Goal: Information Seeking & Learning: Learn about a topic

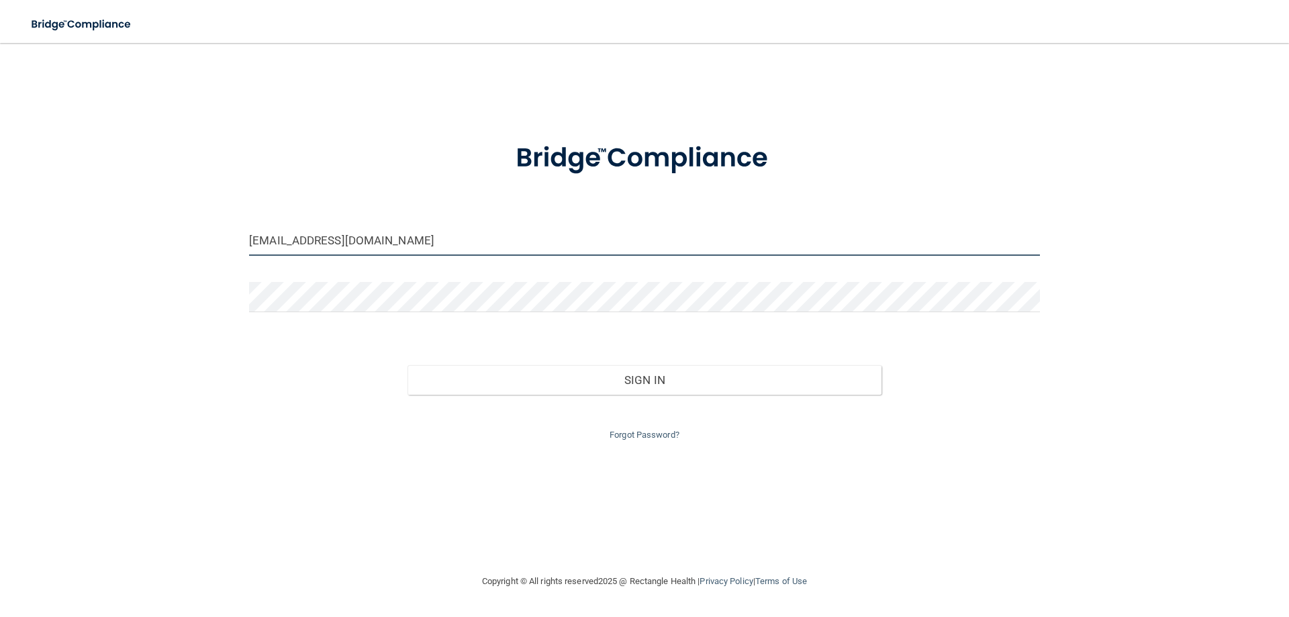
click at [461, 248] on input "[EMAIL_ADDRESS][DOMAIN_NAME]" at bounding box center [644, 241] width 791 height 30
drag, startPoint x: 452, startPoint y: 246, endPoint x: 435, endPoint y: 241, distance: 17.4
click at [435, 241] on input "[EMAIL_ADDRESS][DOMAIN_NAME]" at bounding box center [644, 241] width 791 height 30
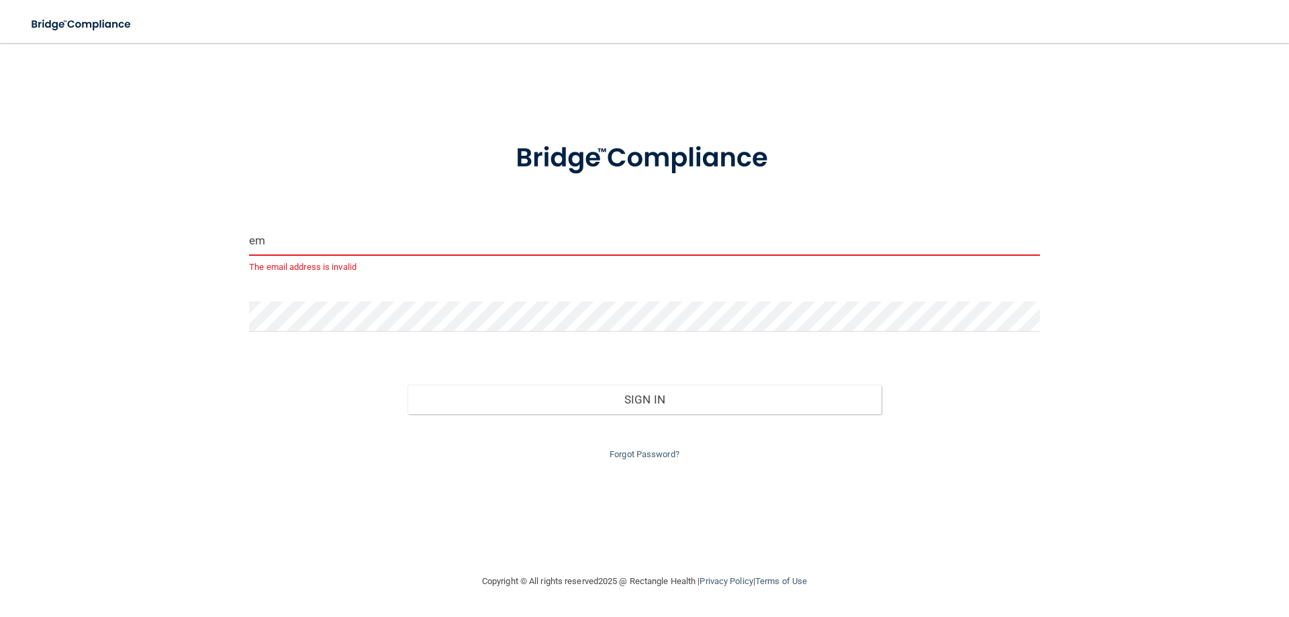
type input "e"
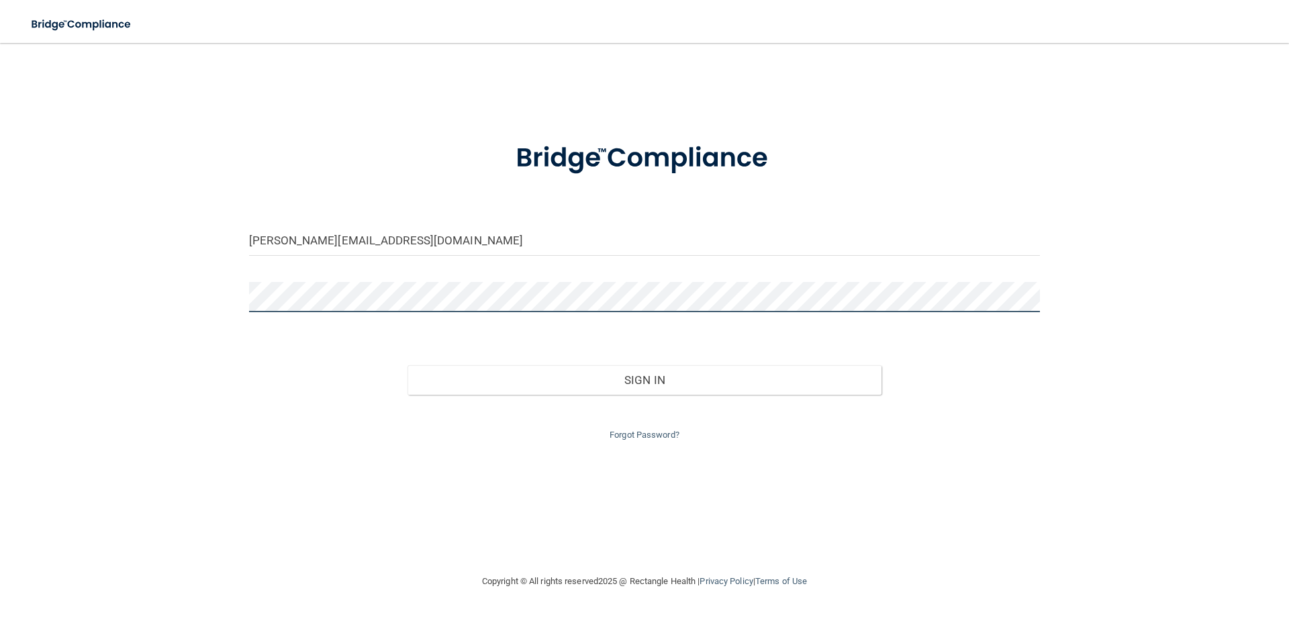
click at [226, 291] on div "[PERSON_NAME][EMAIL_ADDRESS][DOMAIN_NAME] Invalid email/password. You don't hav…" at bounding box center [644, 307] width 1235 height 503
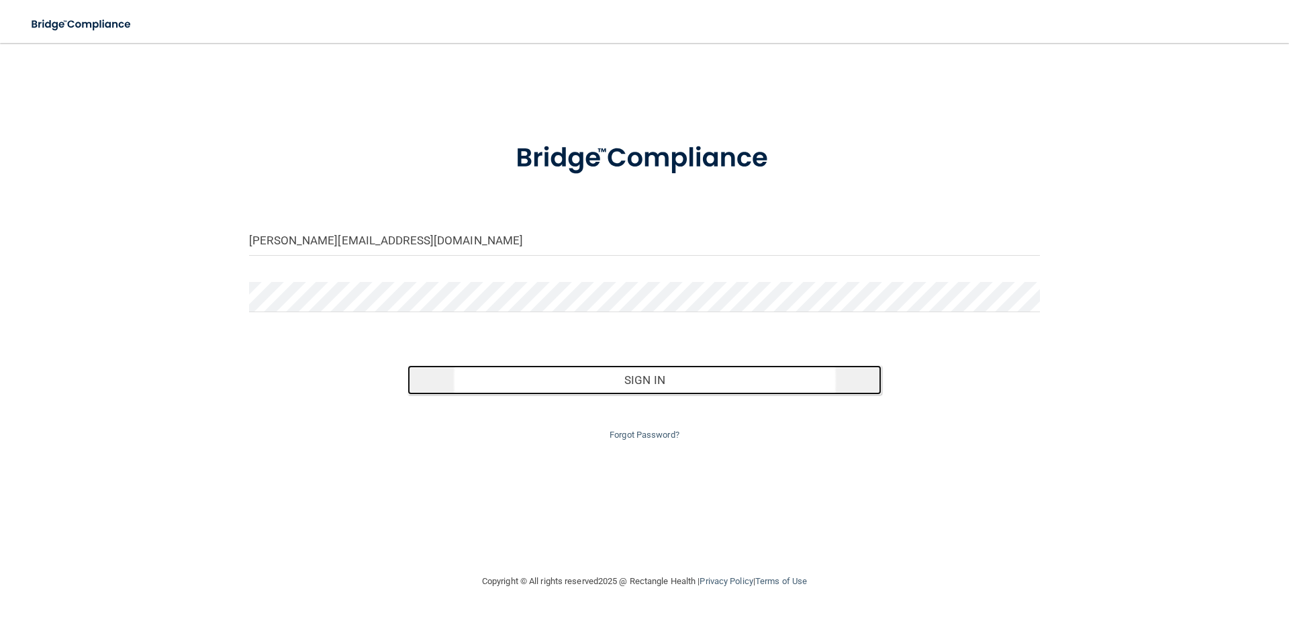
click at [595, 375] on button "Sign In" at bounding box center [644, 380] width 475 height 30
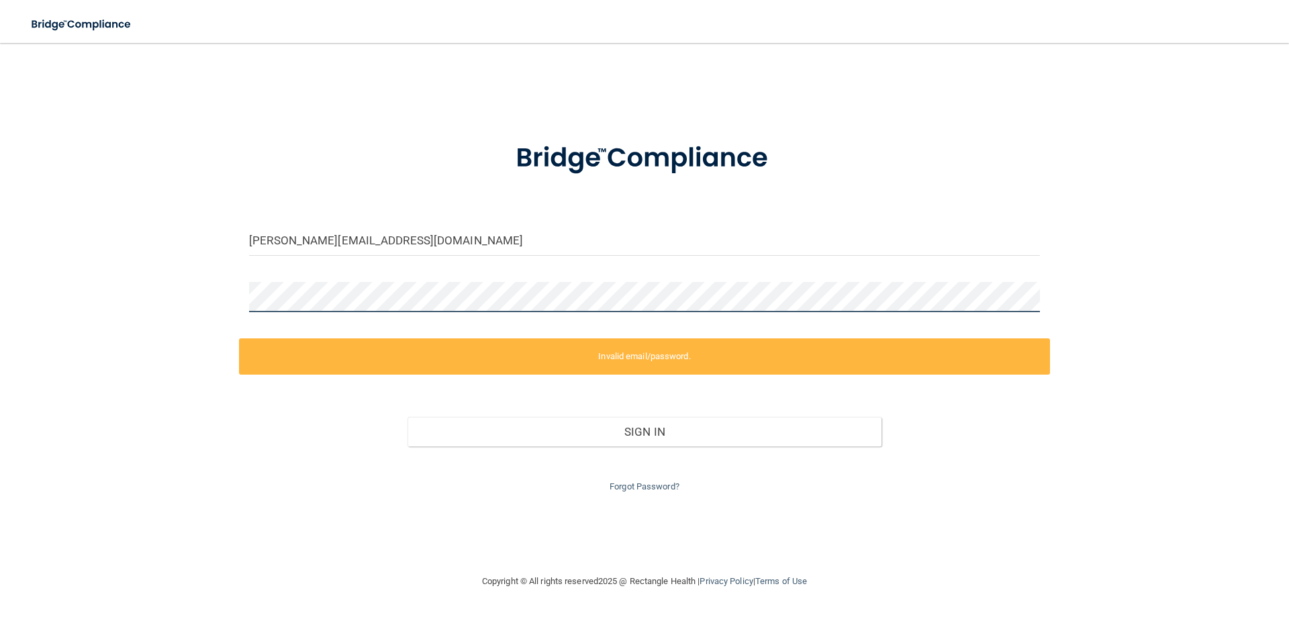
click at [197, 299] on div "[PERSON_NAME][EMAIL_ADDRESS][DOMAIN_NAME] Invalid email/password. You don't hav…" at bounding box center [644, 307] width 1235 height 503
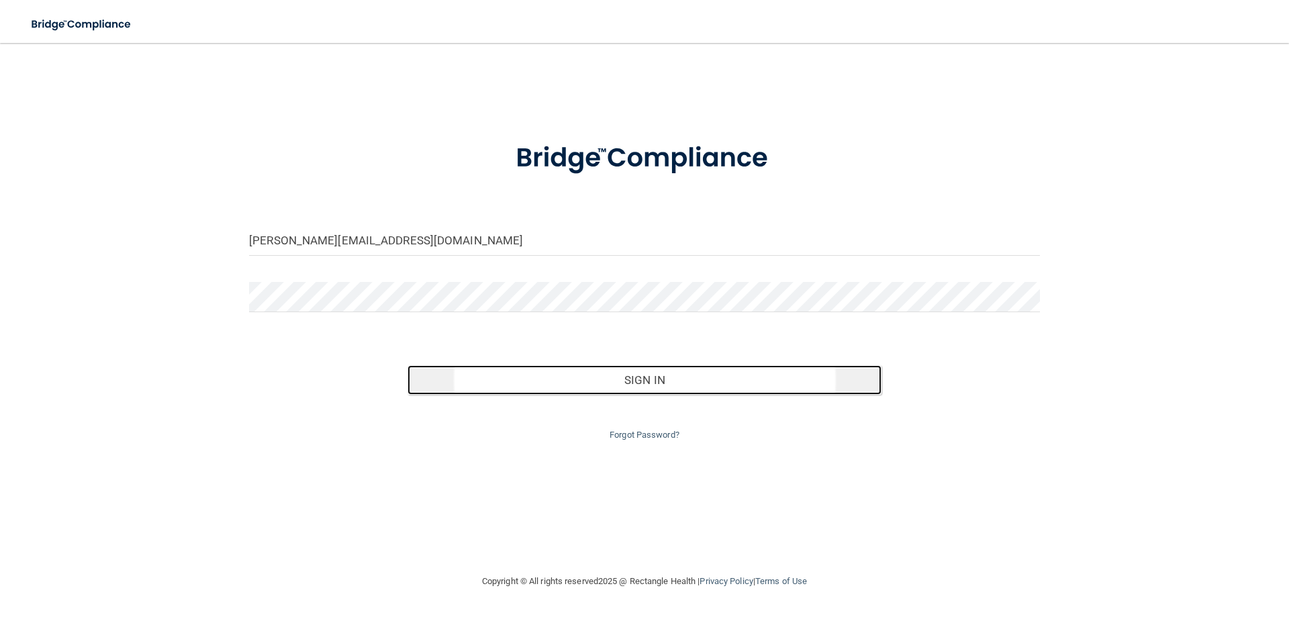
click at [716, 393] on button "Sign In" at bounding box center [644, 380] width 475 height 30
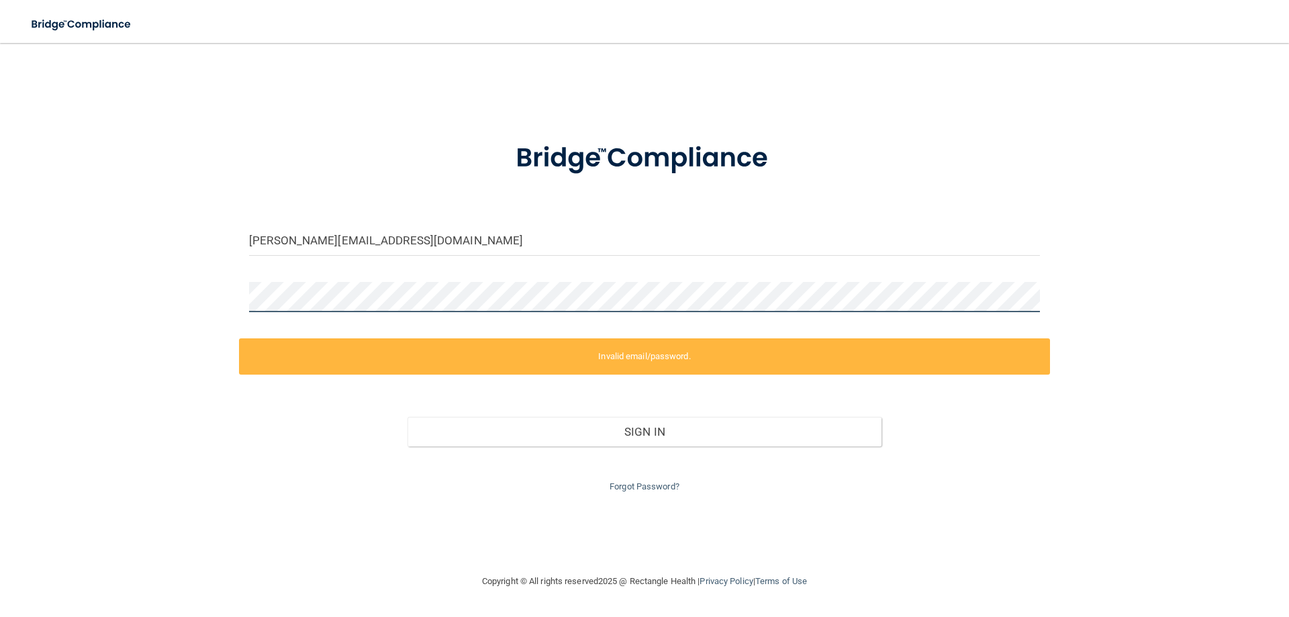
click at [187, 299] on div "[PERSON_NAME][EMAIL_ADDRESS][DOMAIN_NAME] Invalid email/password. You don't hav…" at bounding box center [644, 307] width 1235 height 503
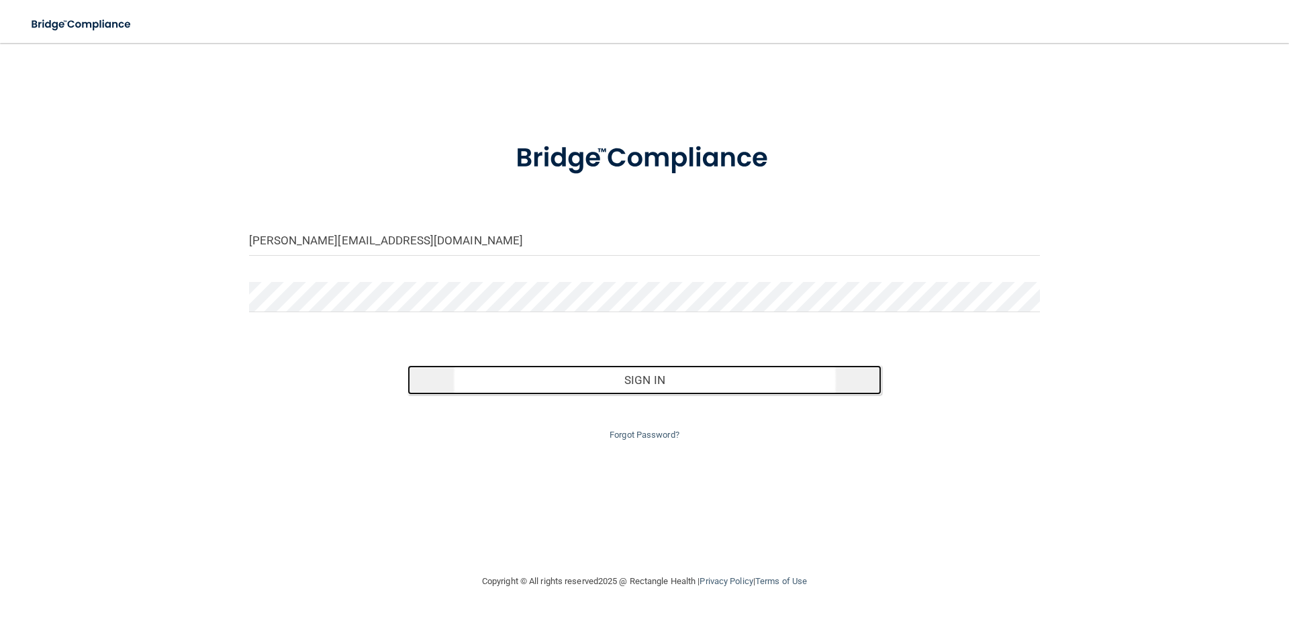
click at [561, 387] on button "Sign In" at bounding box center [644, 380] width 475 height 30
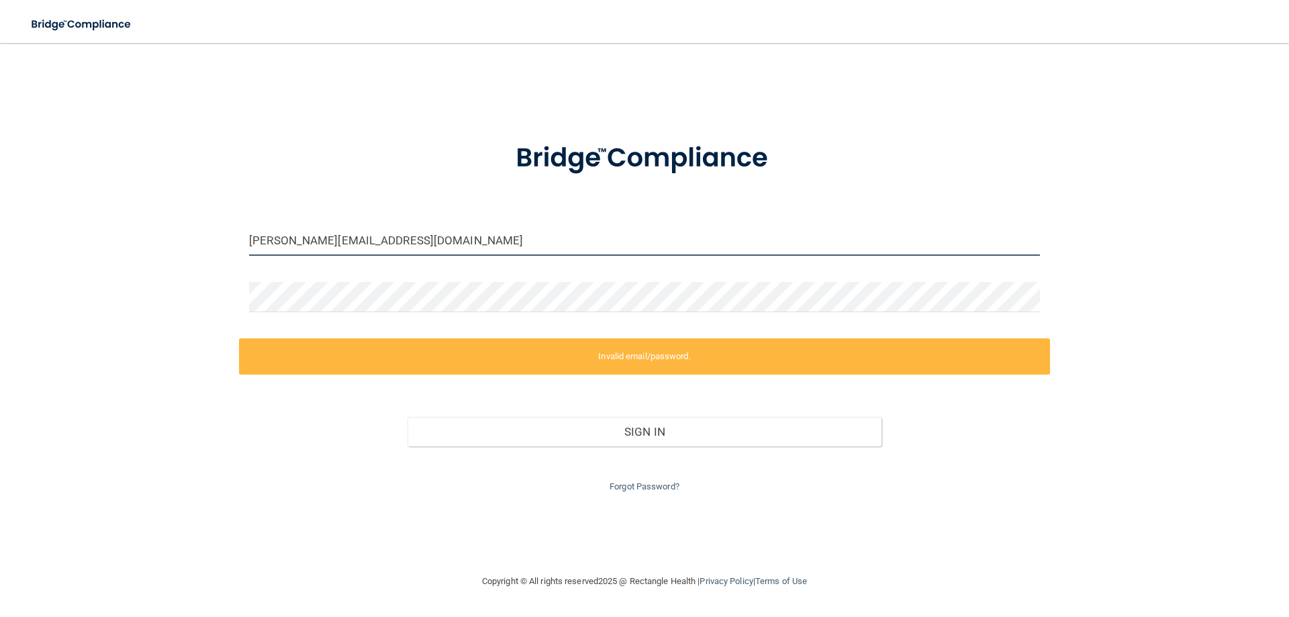
click at [328, 241] on input "[PERSON_NAME][EMAIL_ADDRESS][DOMAIN_NAME]" at bounding box center [644, 241] width 791 height 30
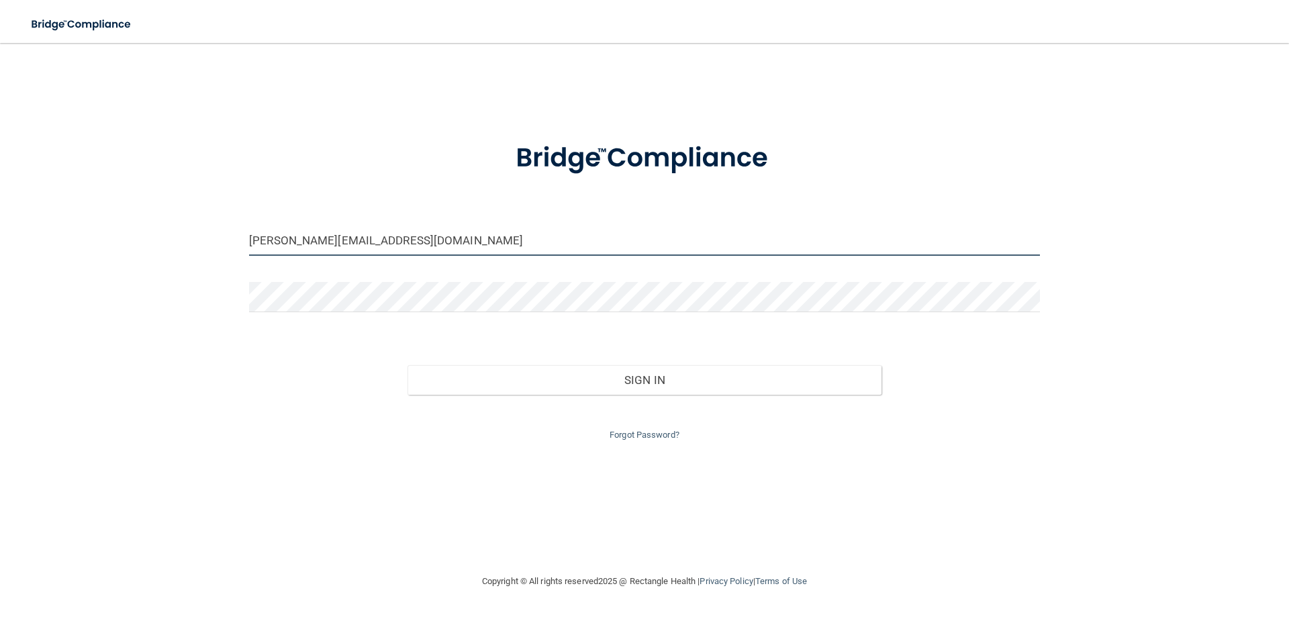
click at [344, 244] on input "[PERSON_NAME][EMAIL_ADDRESS][DOMAIN_NAME]" at bounding box center [644, 241] width 791 height 30
type input "[PERSON_NAME][EMAIL_ADDRESS][DOMAIN_NAME]"
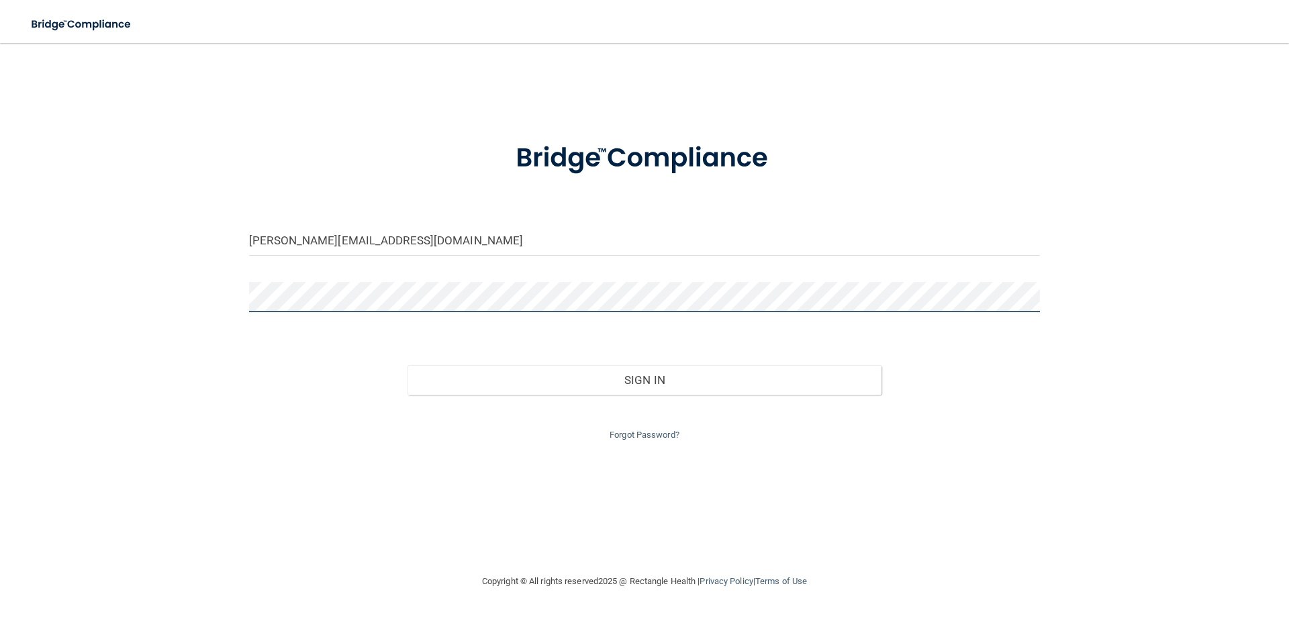
click at [227, 304] on div "jalisa@texassedationdental.com Invalid email/password. You don't have permissio…" at bounding box center [644, 307] width 1235 height 503
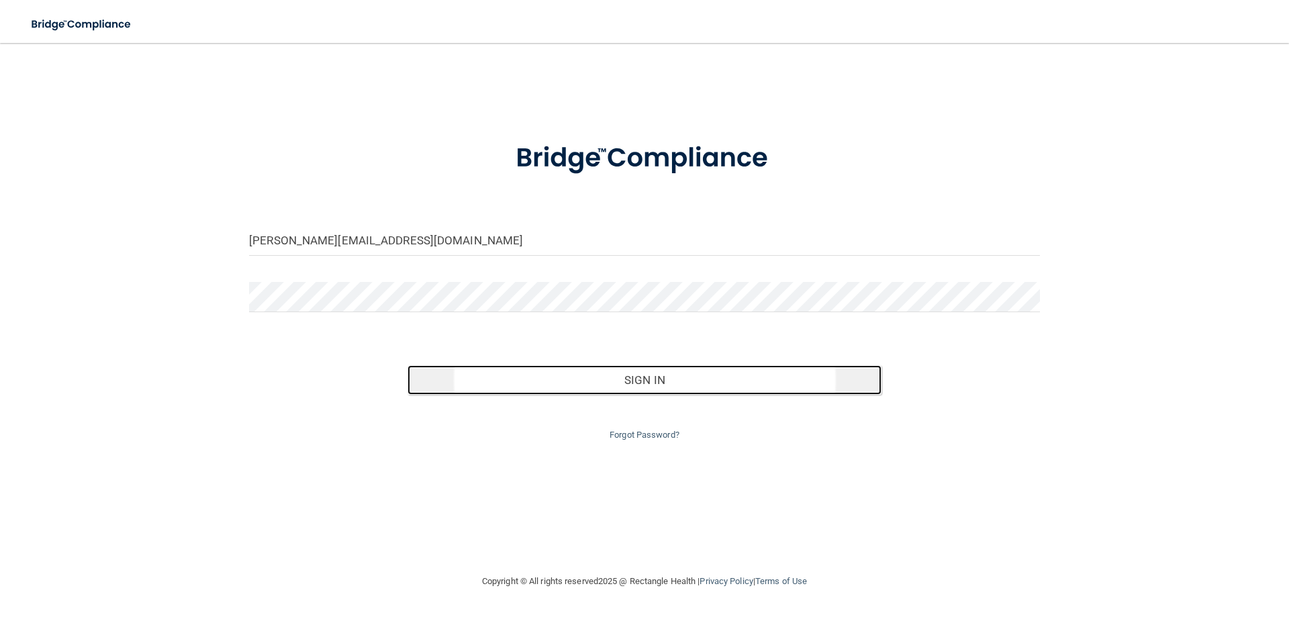
click at [597, 371] on button "Sign In" at bounding box center [644, 380] width 475 height 30
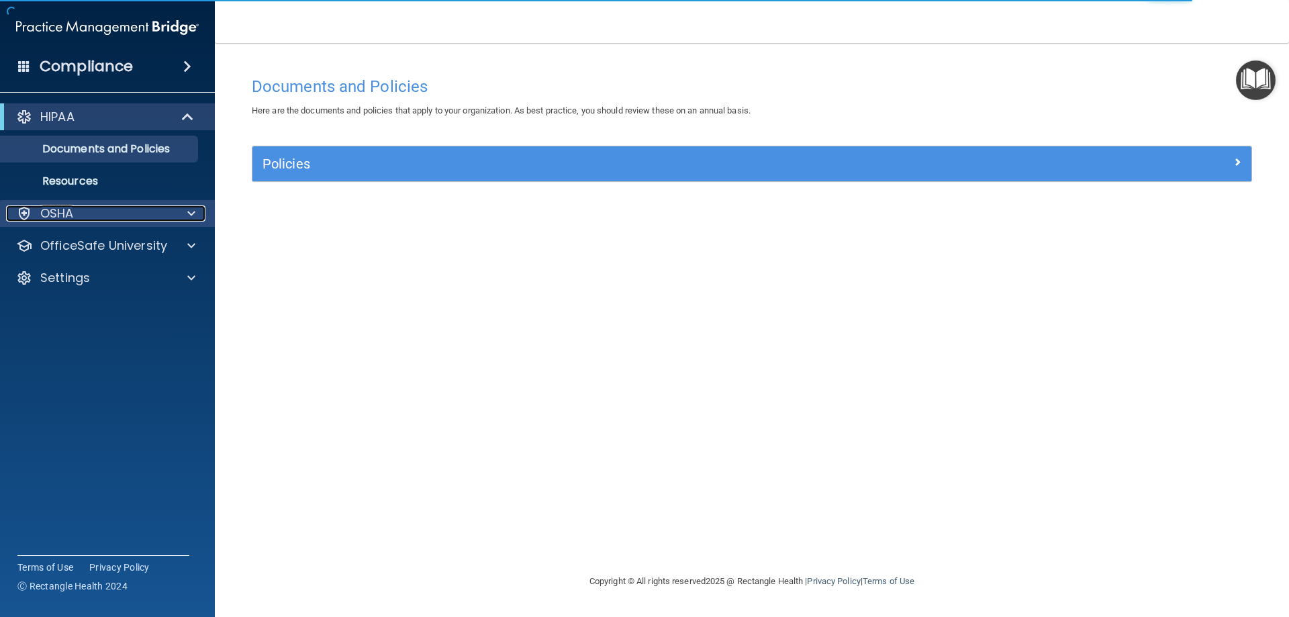
click at [130, 218] on div "OSHA" at bounding box center [89, 213] width 166 height 16
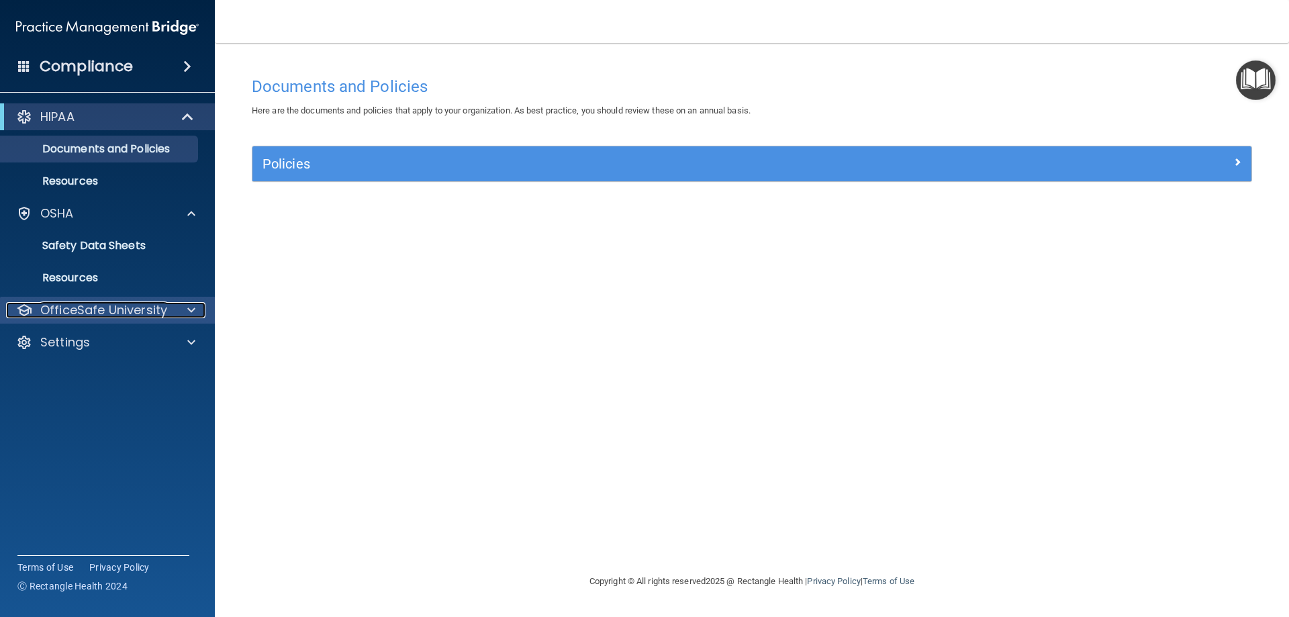
click at [134, 305] on p "OfficeSafe University" at bounding box center [103, 310] width 127 height 16
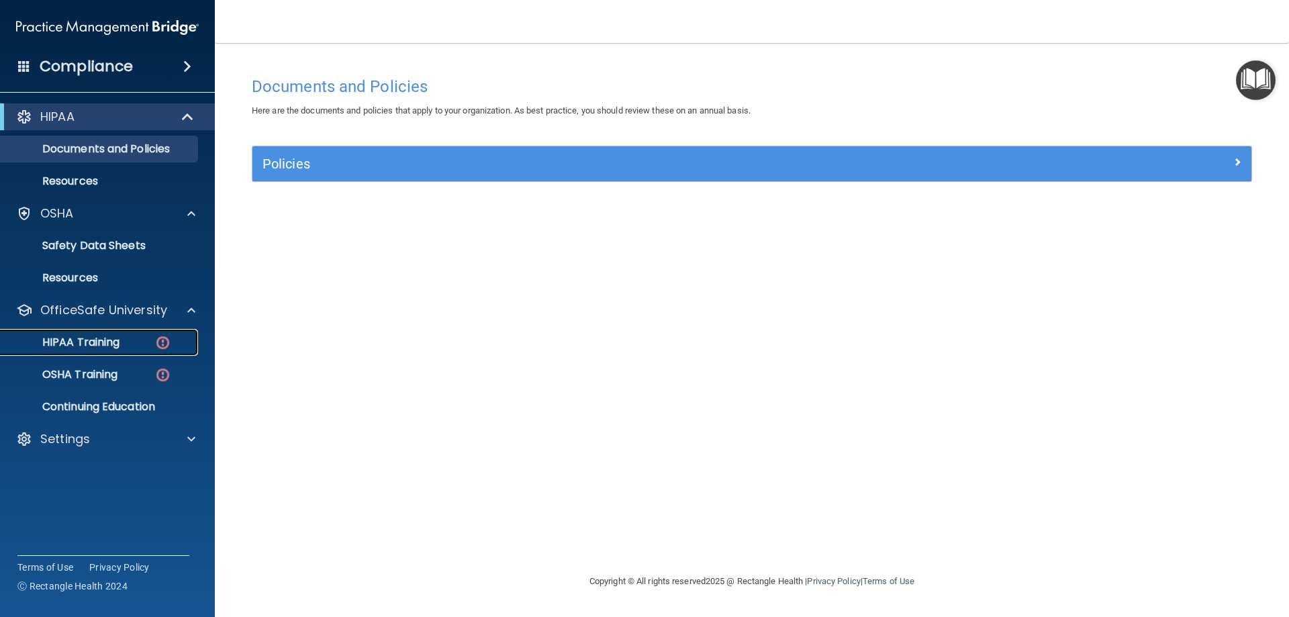
click at [131, 337] on div "HIPAA Training" at bounding box center [100, 342] width 183 height 13
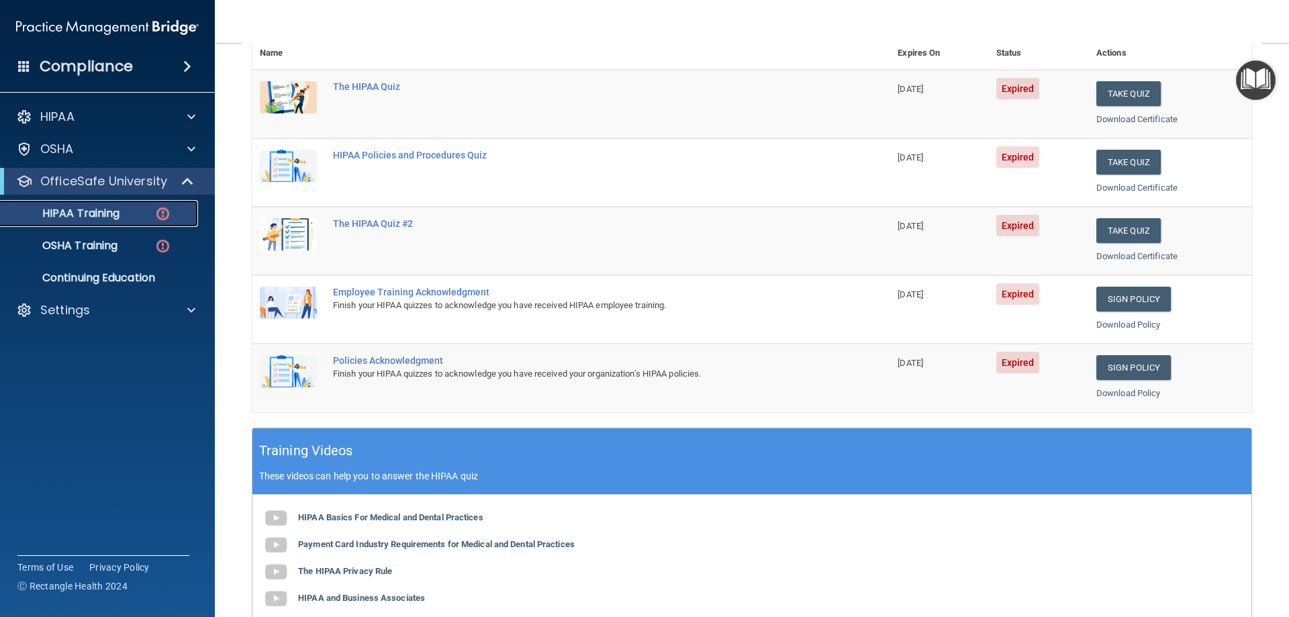
scroll to position [134, 0]
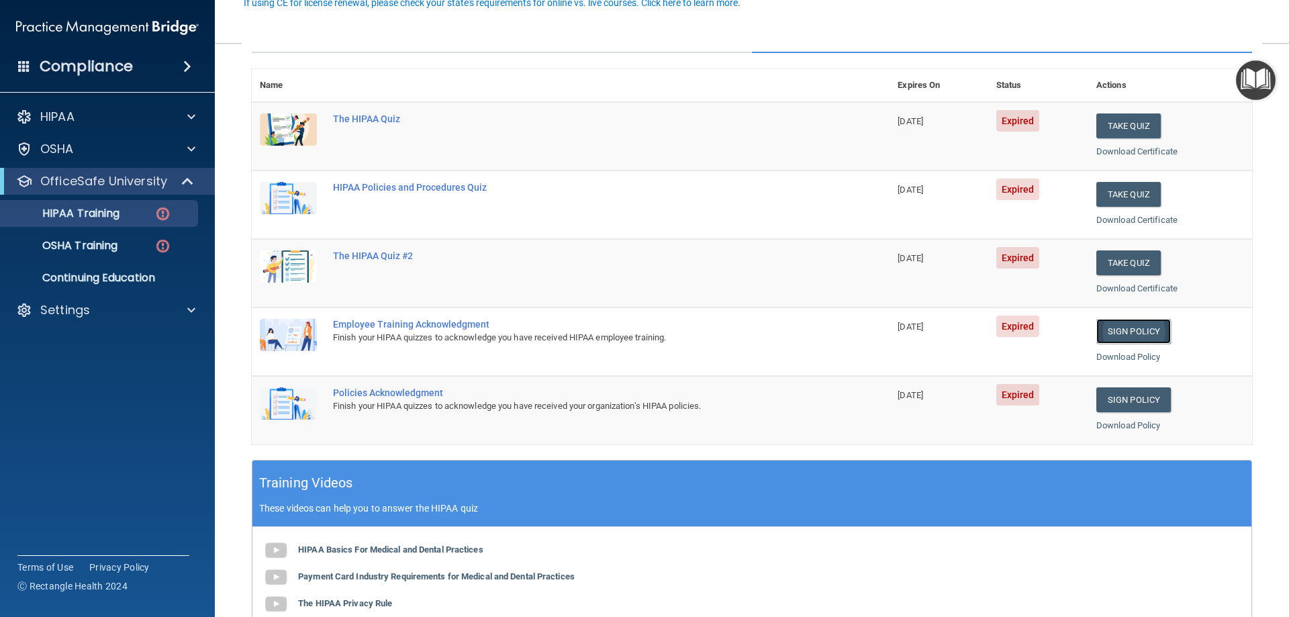
click at [1106, 328] on link "Sign Policy" at bounding box center [1133, 331] width 75 height 25
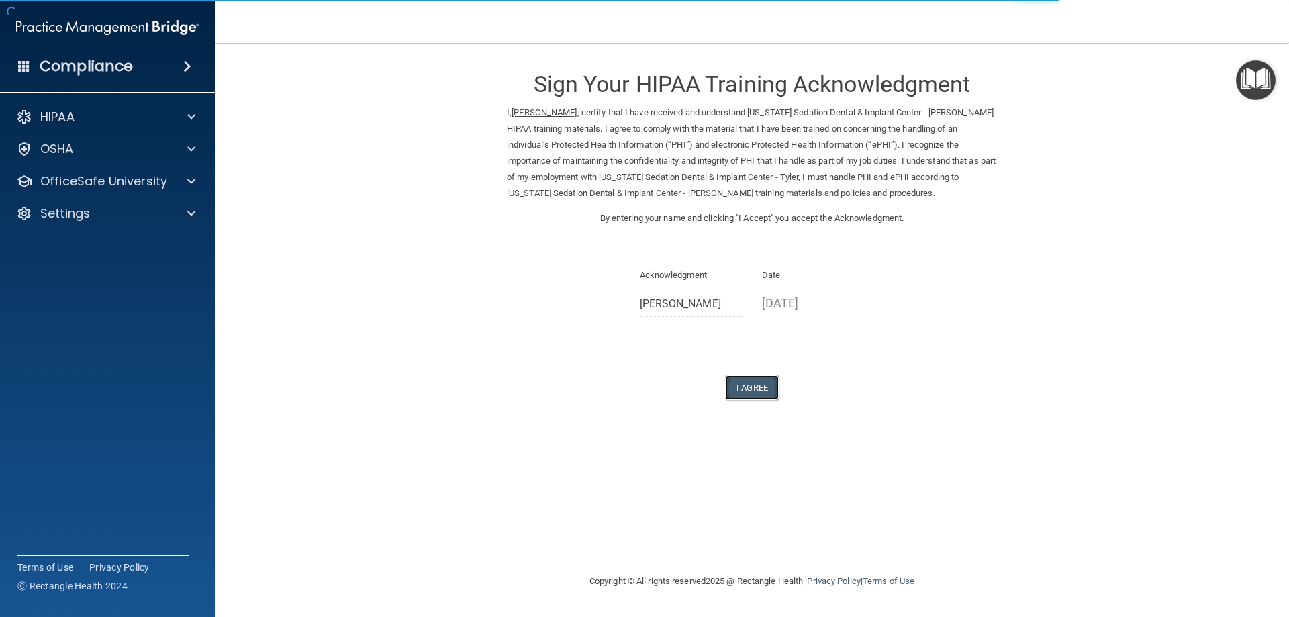
click at [763, 379] on button "I Agree" at bounding box center [752, 387] width 54 height 25
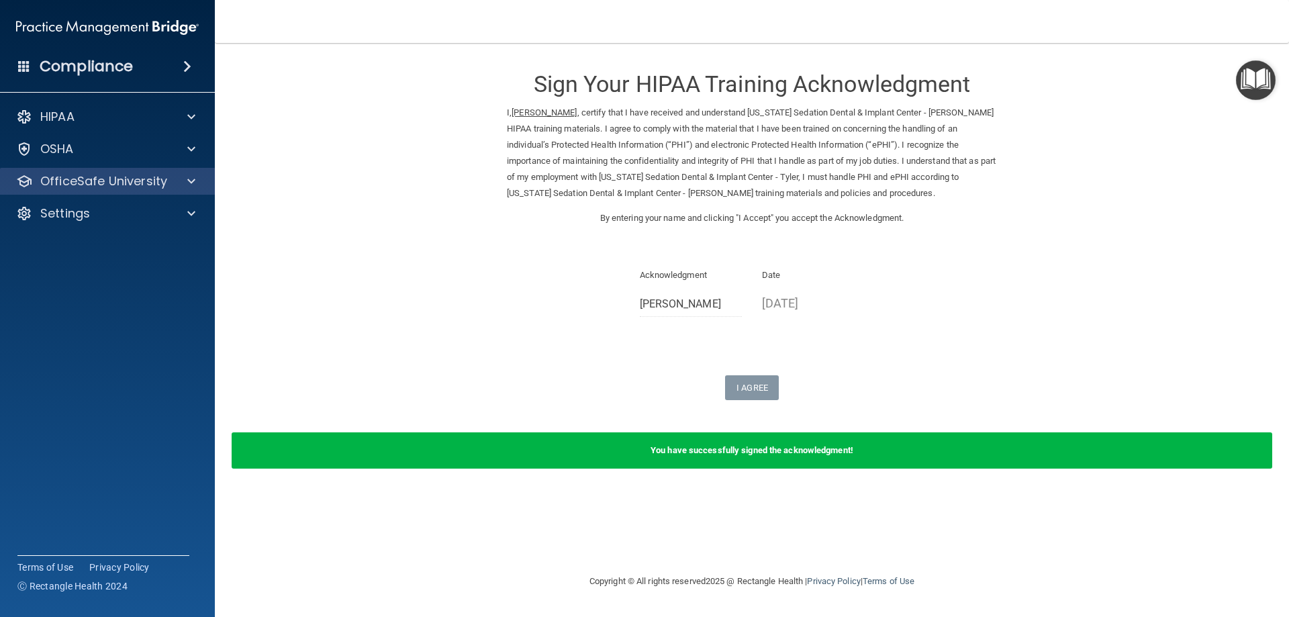
click at [176, 190] on div "OfficeSafe University" at bounding box center [107, 181] width 215 height 27
click at [189, 183] on span at bounding box center [191, 181] width 8 height 16
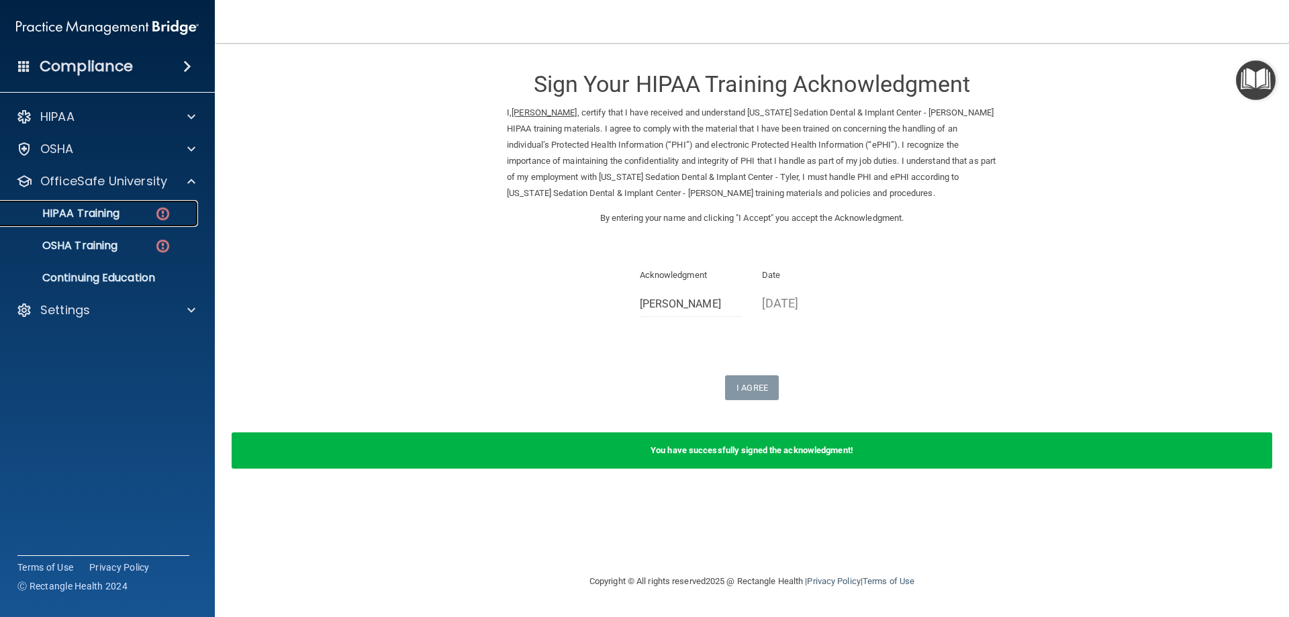
click at [136, 222] on link "HIPAA Training" at bounding box center [92, 213] width 211 height 27
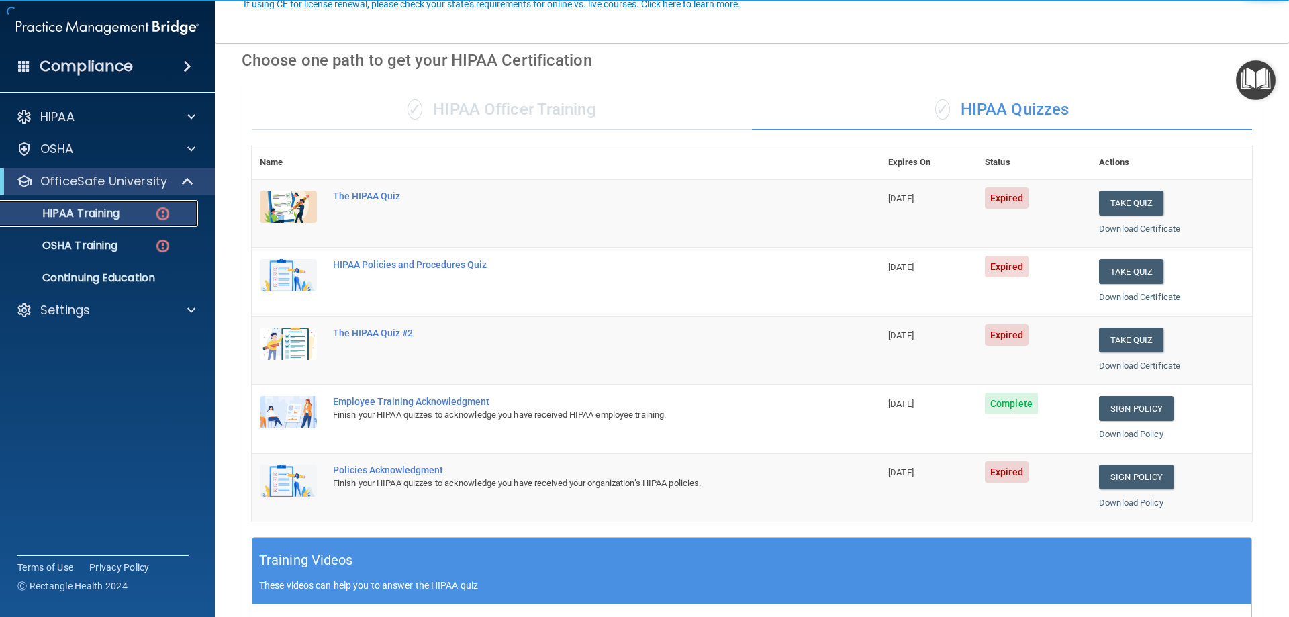
scroll to position [134, 0]
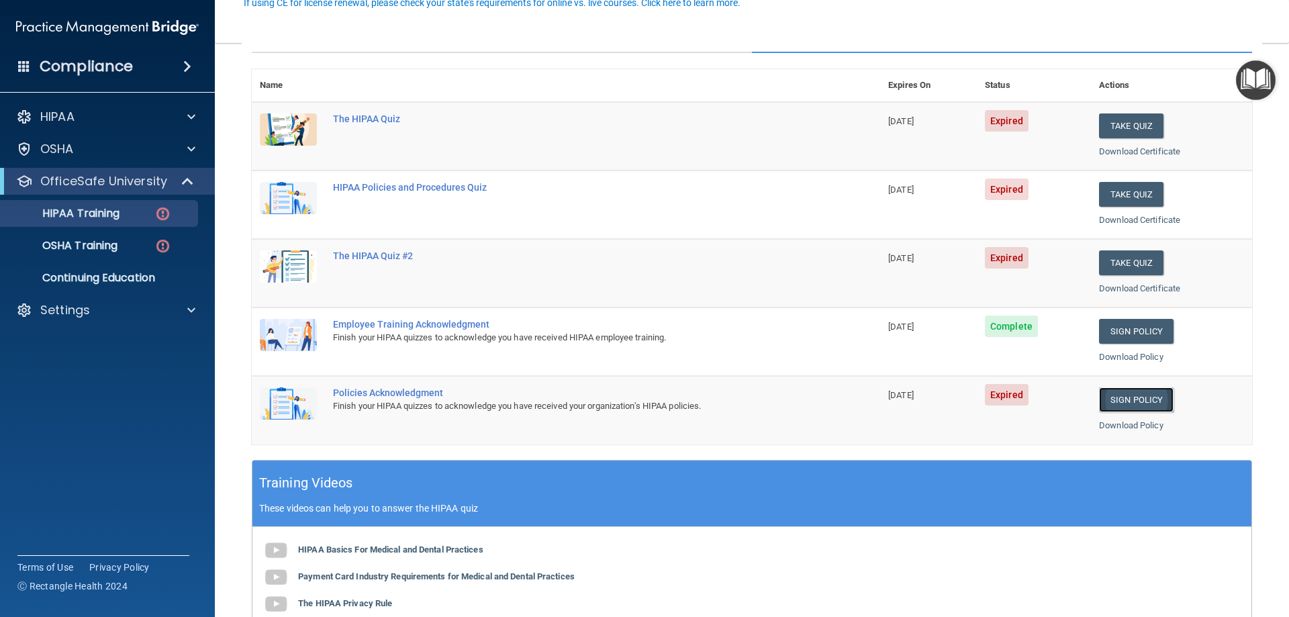
click at [1128, 404] on link "Sign Policy" at bounding box center [1136, 399] width 75 height 25
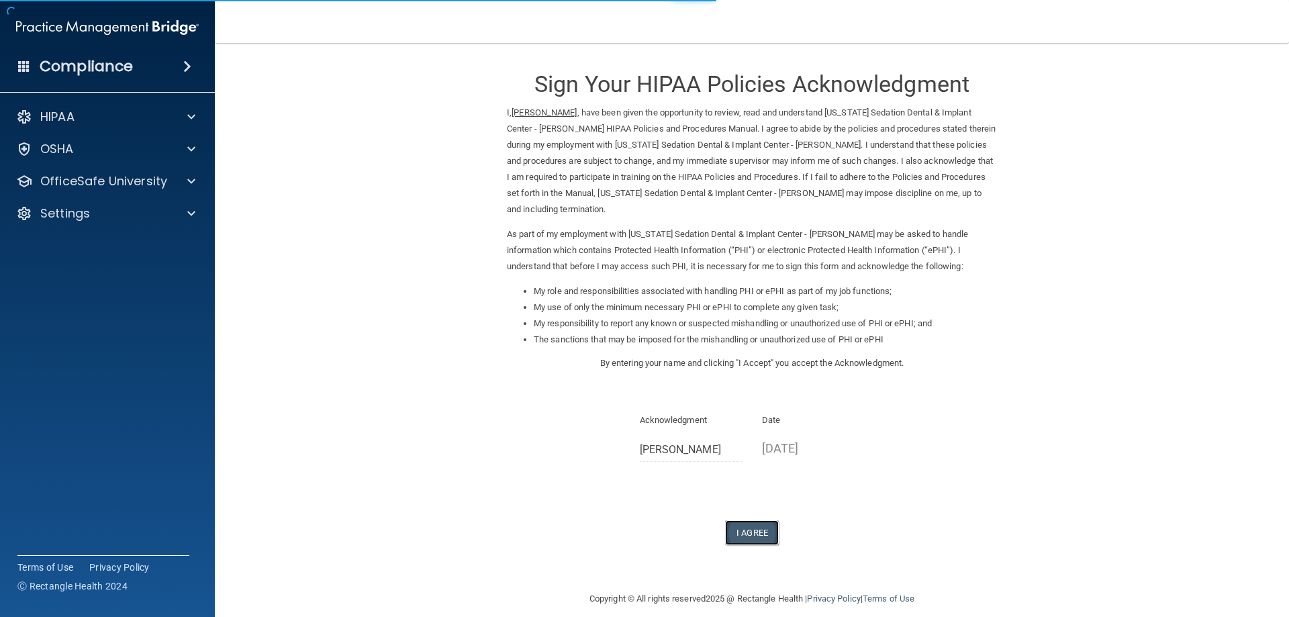
click at [764, 520] on button "I Agree" at bounding box center [752, 532] width 54 height 25
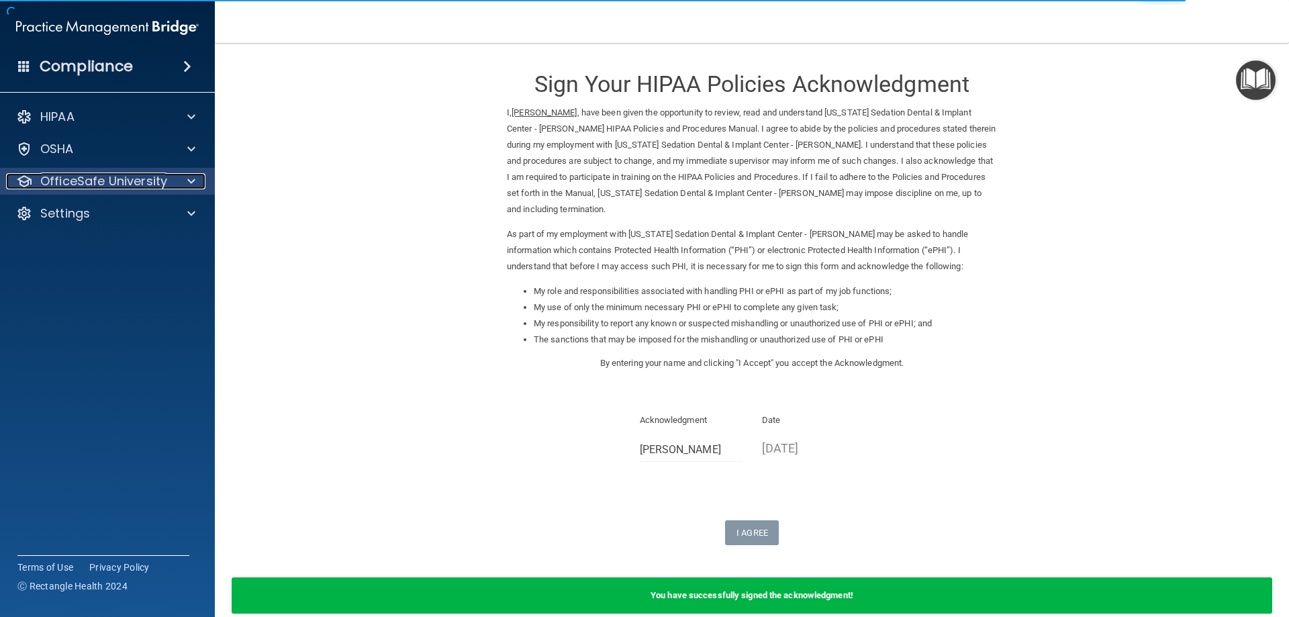
click at [70, 179] on p "OfficeSafe University" at bounding box center [103, 181] width 127 height 16
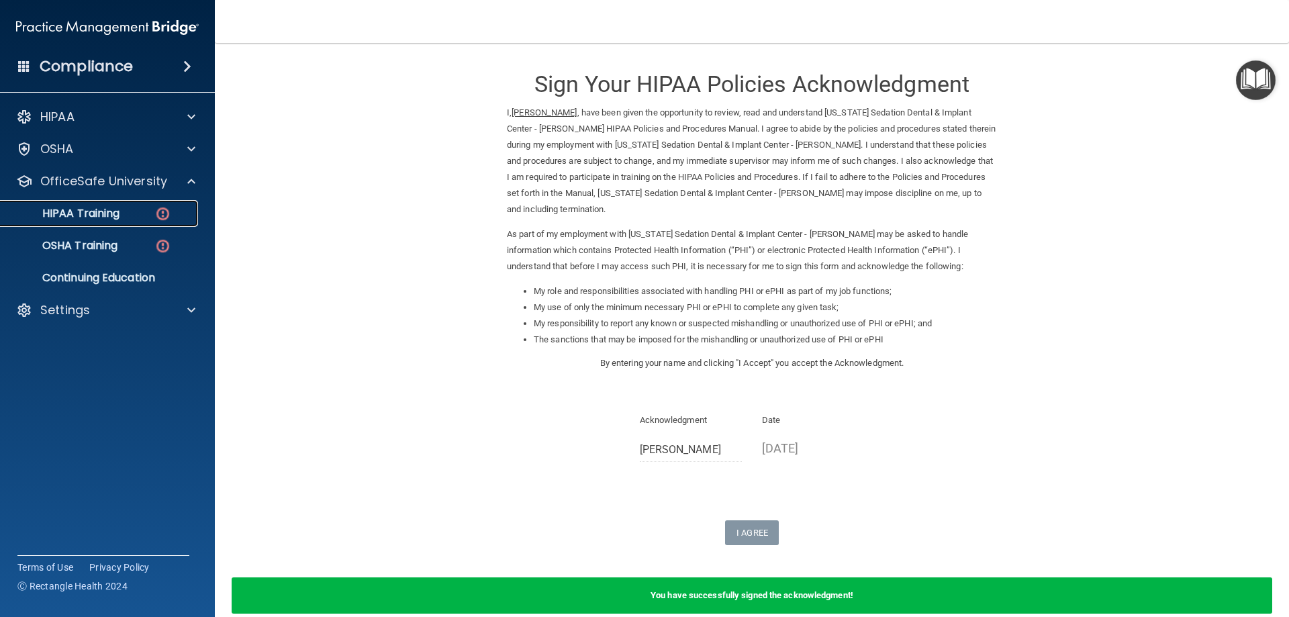
click at [146, 214] on div "HIPAA Training" at bounding box center [100, 213] width 183 height 13
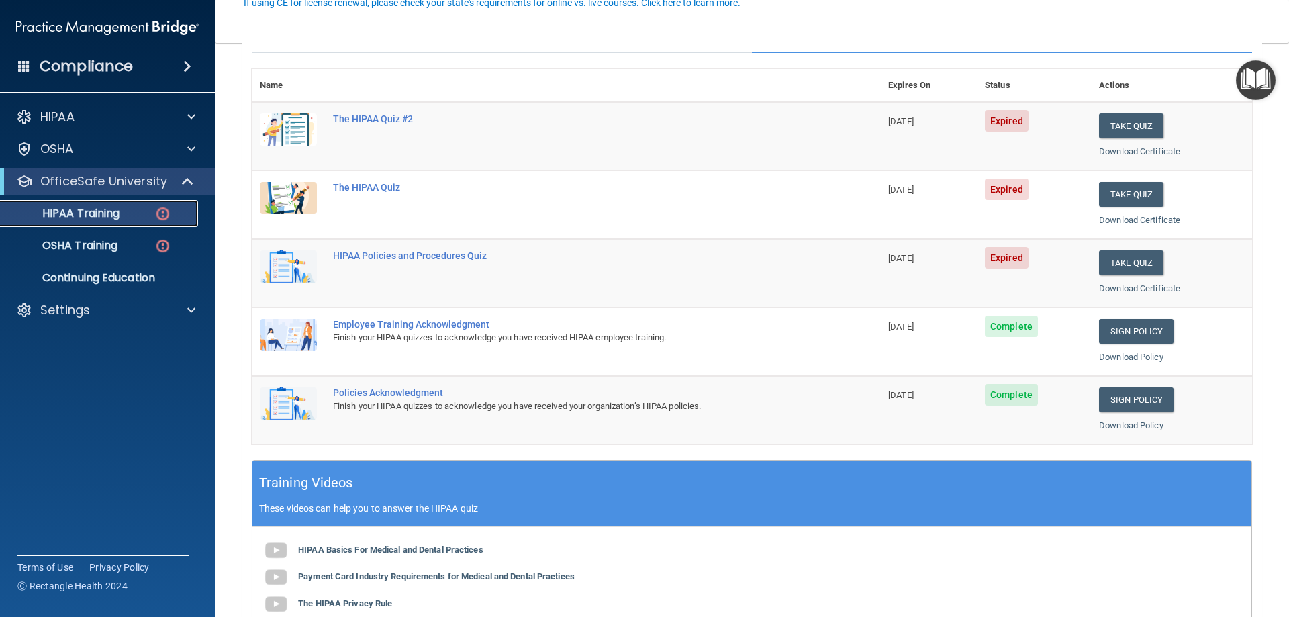
scroll to position [67, 0]
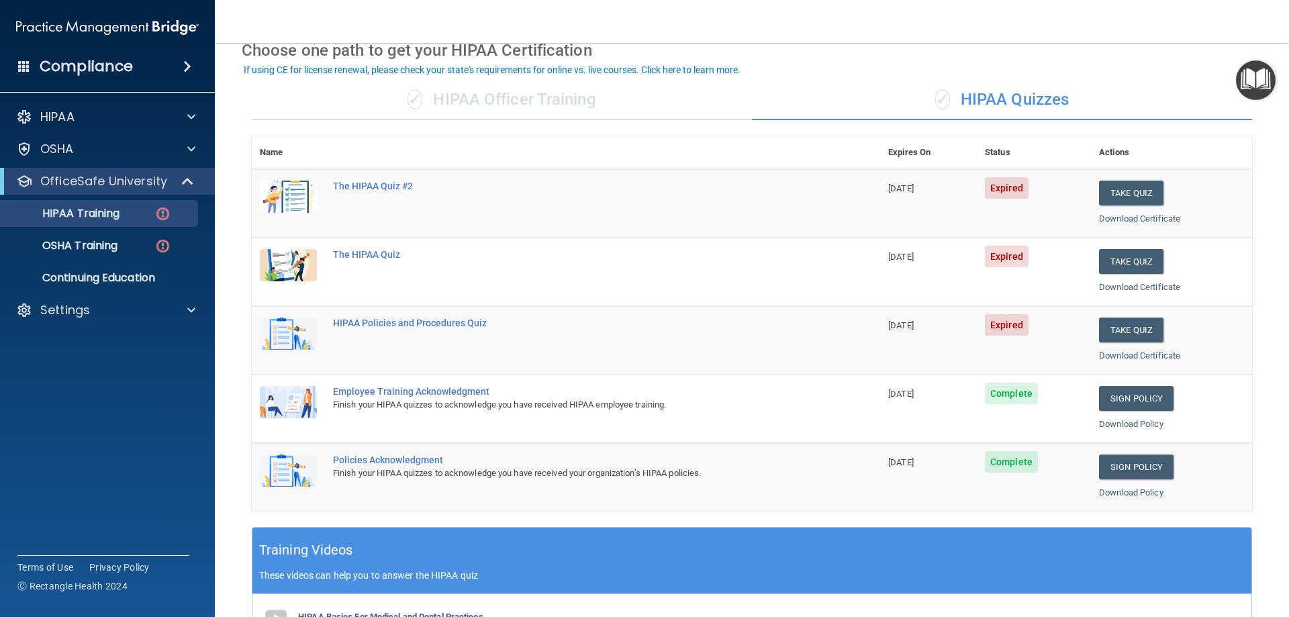
click at [523, 90] on div "✓ HIPAA Officer Training" at bounding box center [502, 100] width 500 height 40
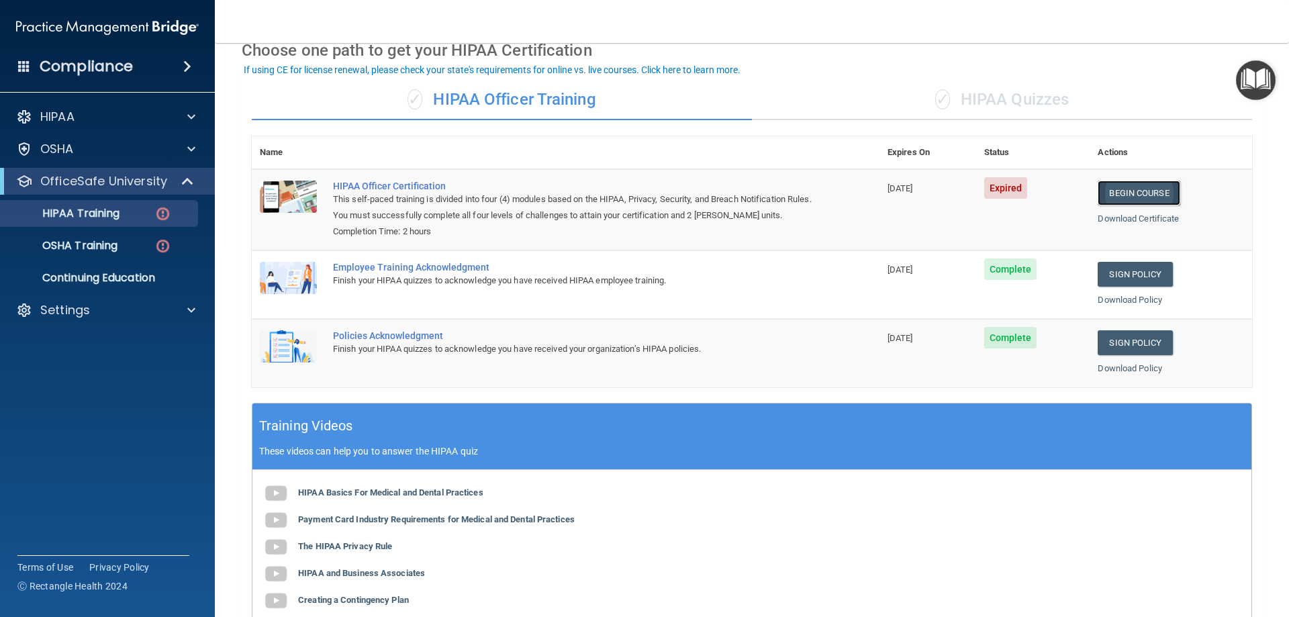
click at [1107, 190] on link "Begin Course" at bounding box center [1139, 193] width 82 height 25
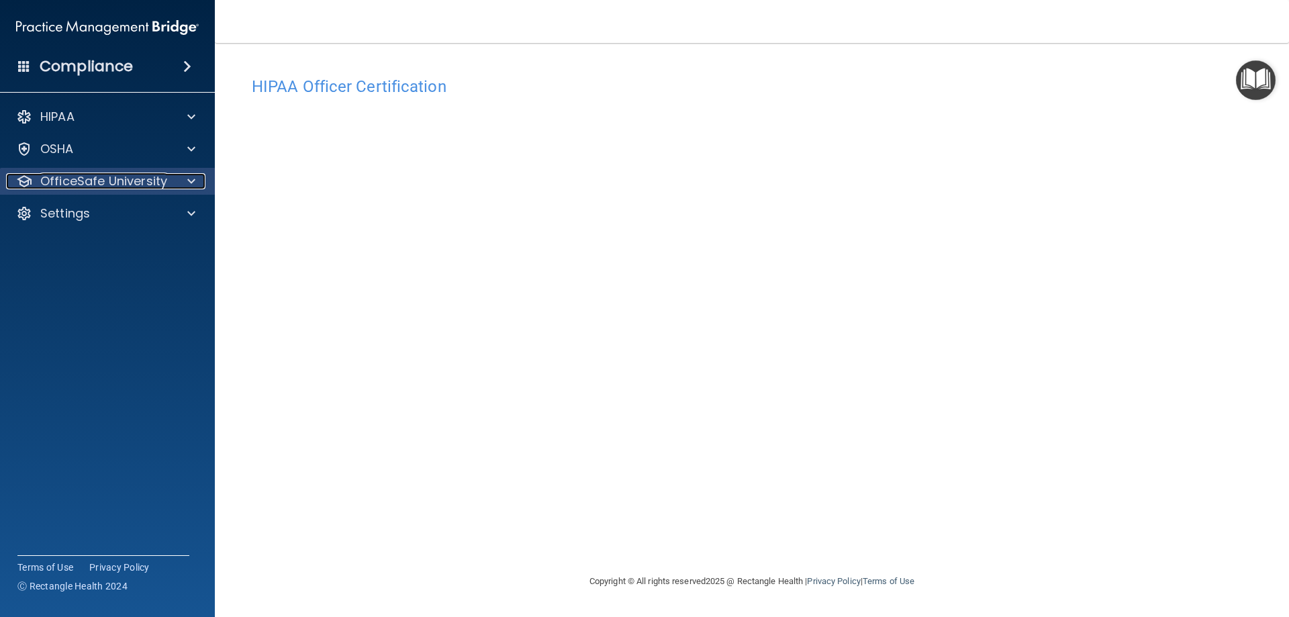
click at [95, 177] on p "OfficeSafe University" at bounding box center [103, 181] width 127 height 16
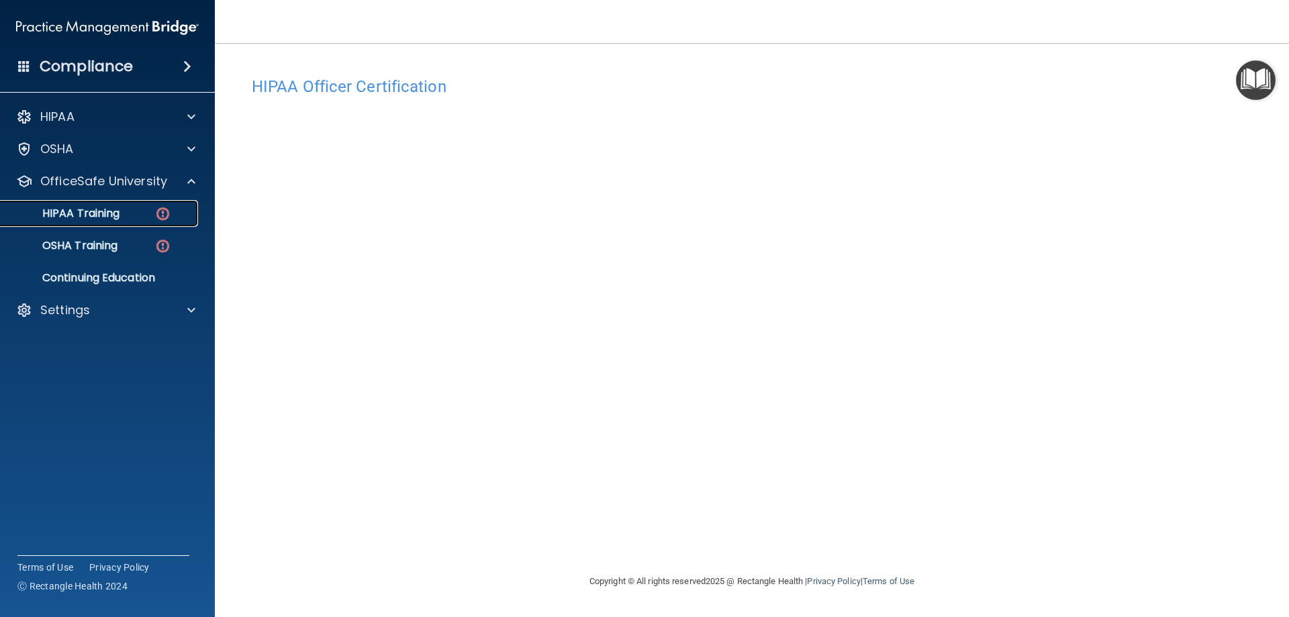
click at [104, 211] on p "HIPAA Training" at bounding box center [64, 213] width 111 height 13
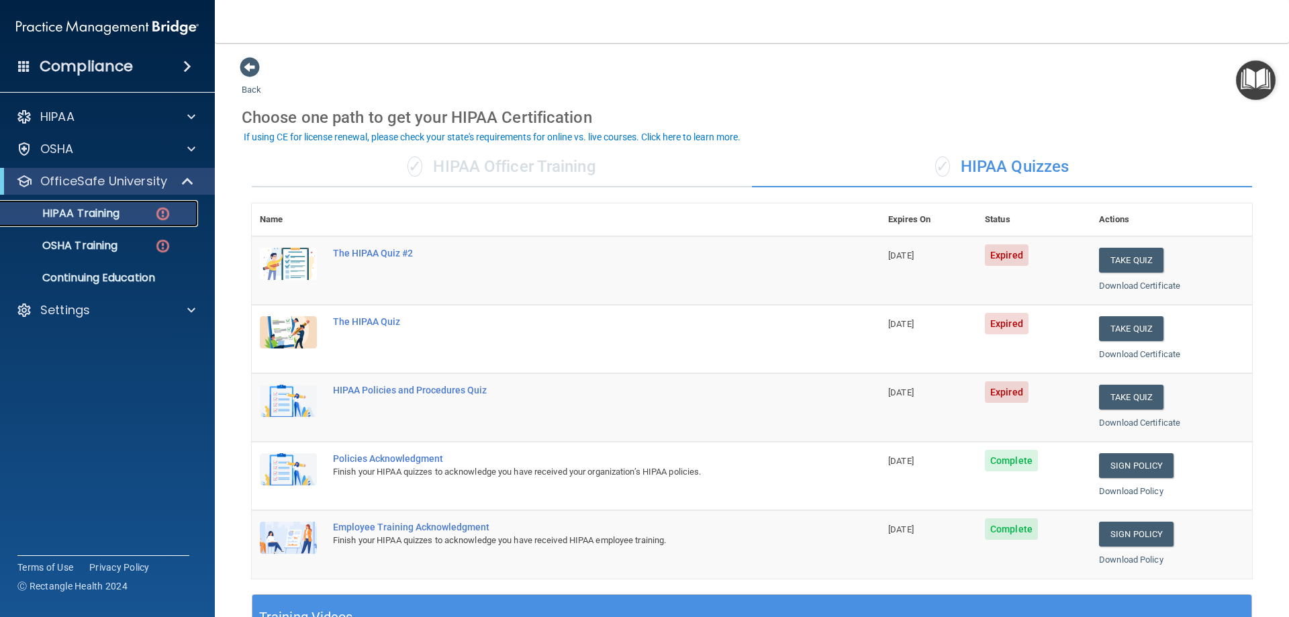
scroll to position [67, 0]
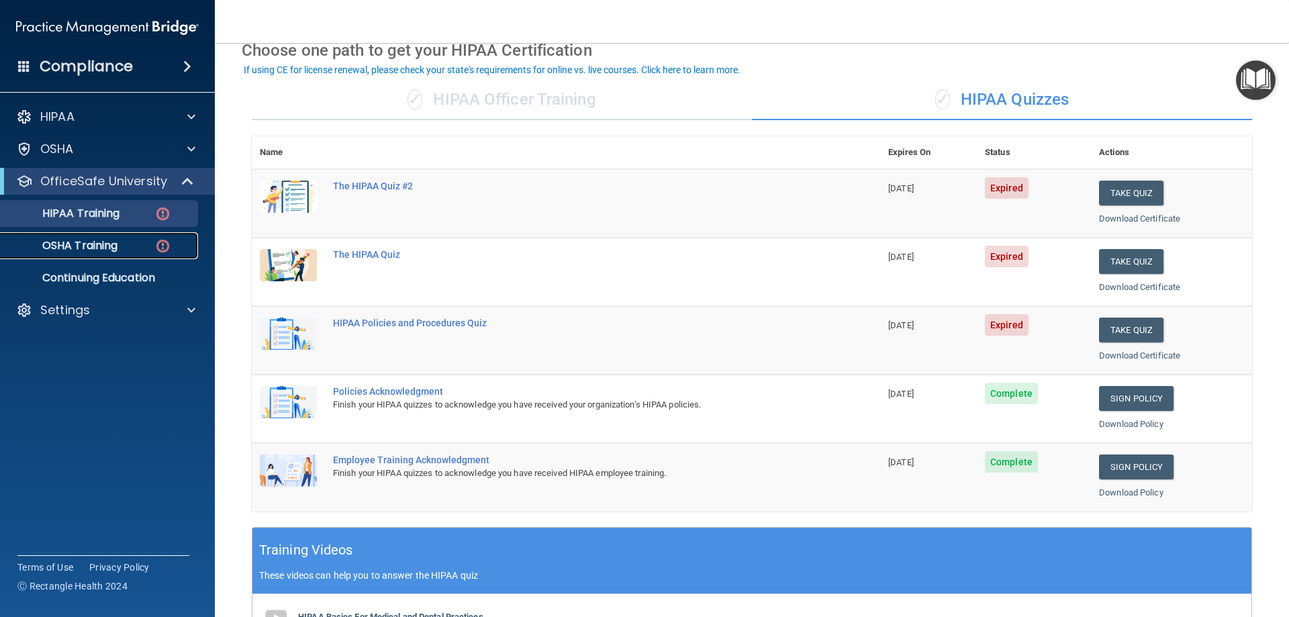
click at [126, 244] on div "OSHA Training" at bounding box center [100, 245] width 183 height 13
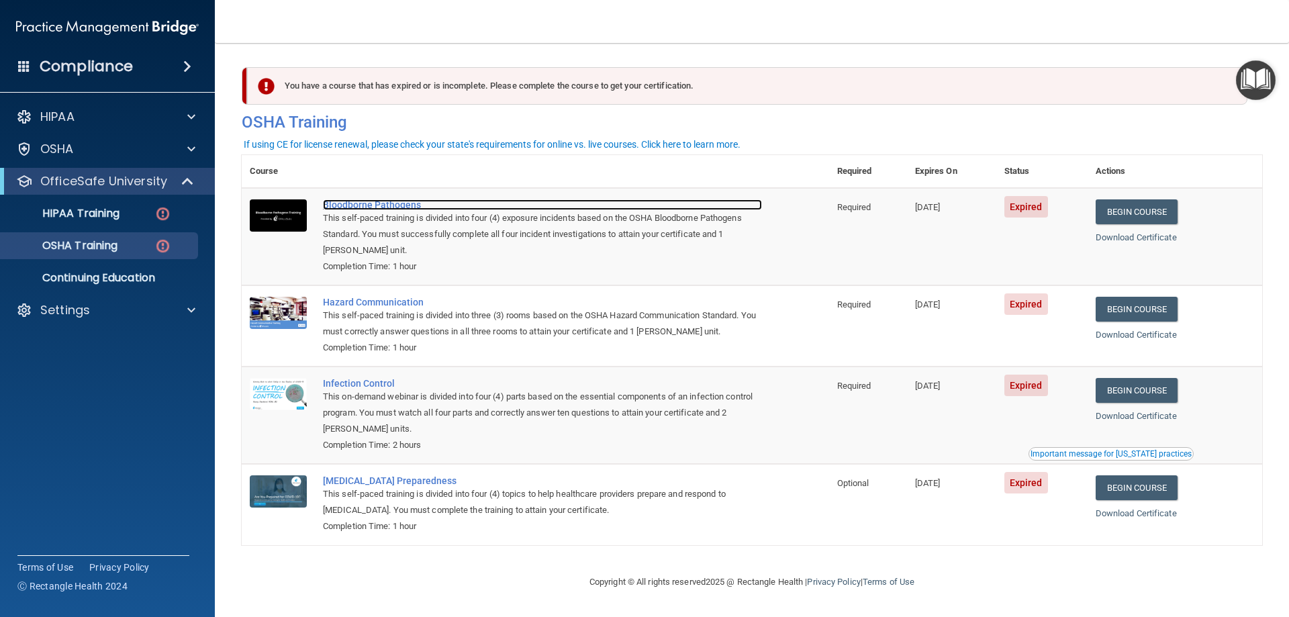
click at [337, 203] on div "Bloodborne Pathogens" at bounding box center [542, 204] width 439 height 11
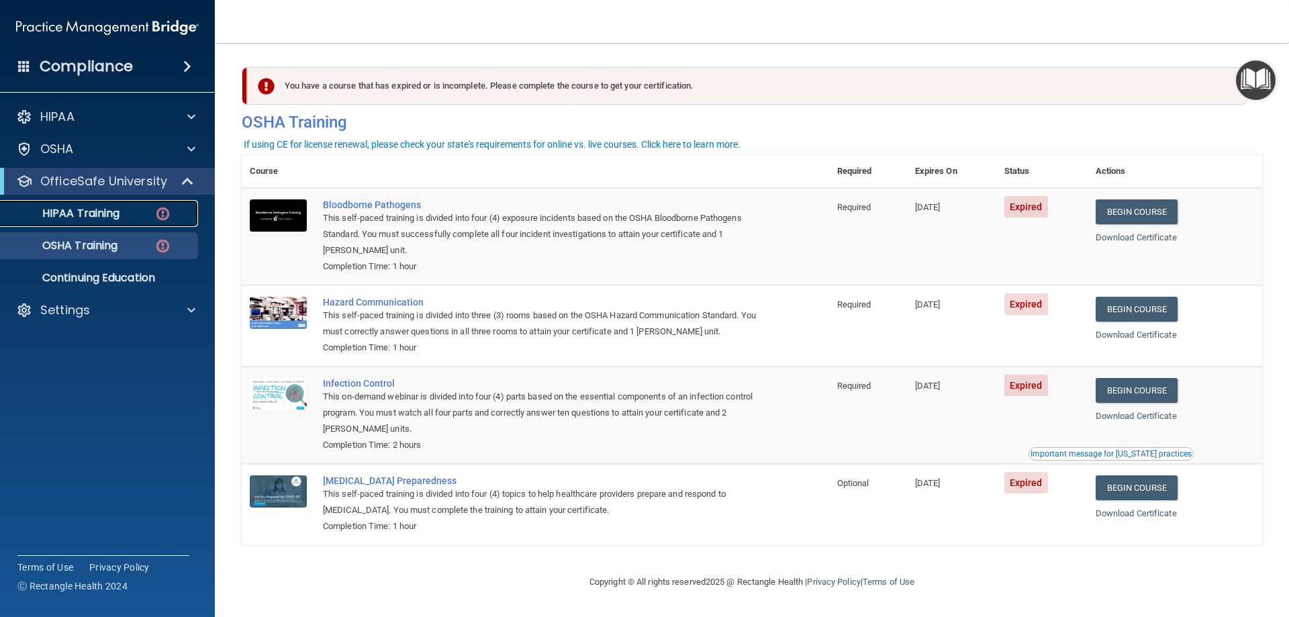
click at [122, 218] on div "HIPAA Training" at bounding box center [100, 213] width 183 height 13
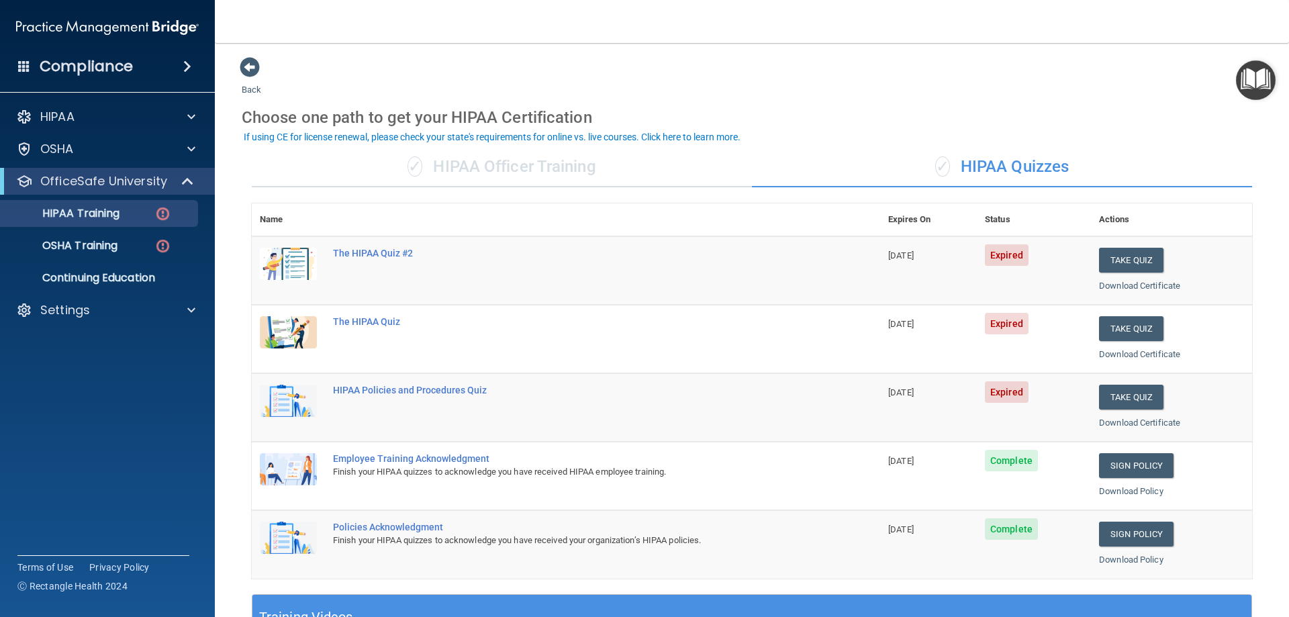
click at [510, 167] on div "✓ HIPAA Officer Training" at bounding box center [502, 167] width 500 height 40
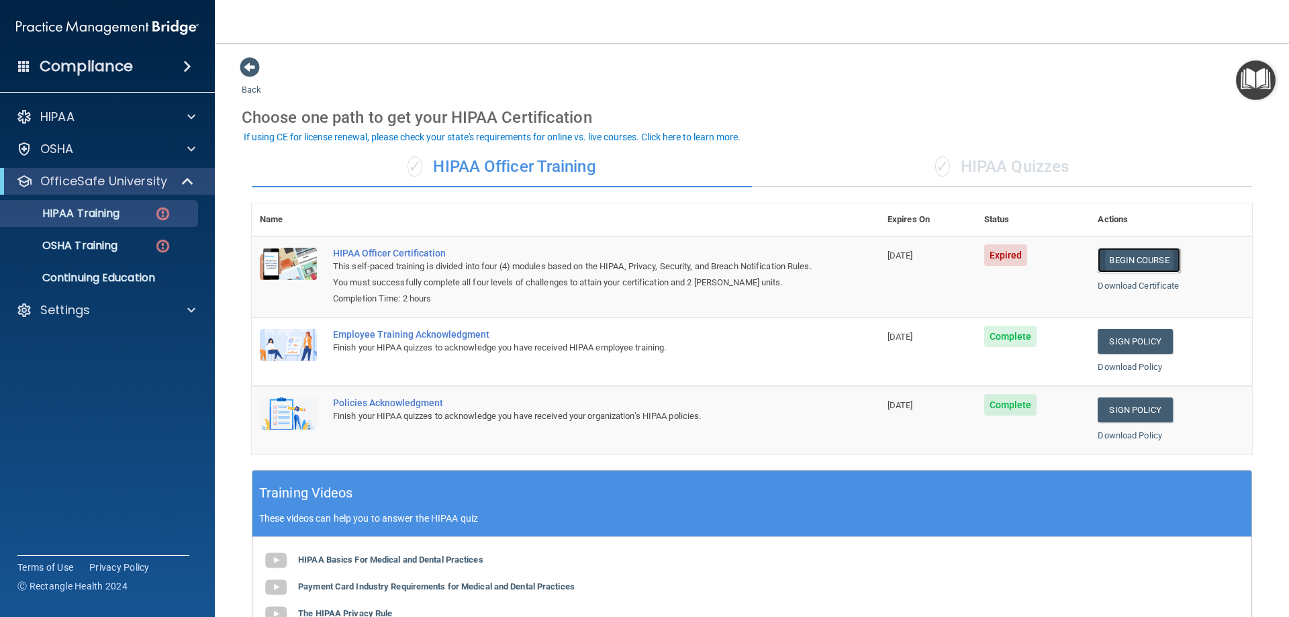
click at [1145, 265] on link "Begin Course" at bounding box center [1139, 260] width 82 height 25
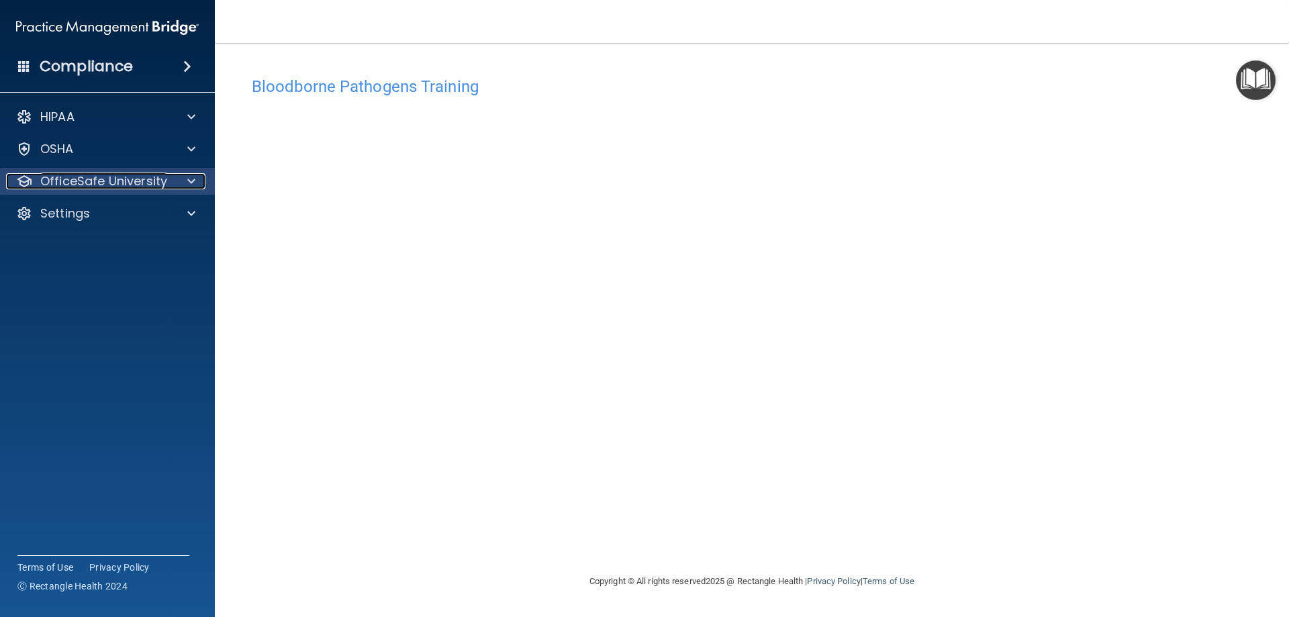
click at [169, 173] on div "OfficeSafe University" at bounding box center [89, 181] width 166 height 16
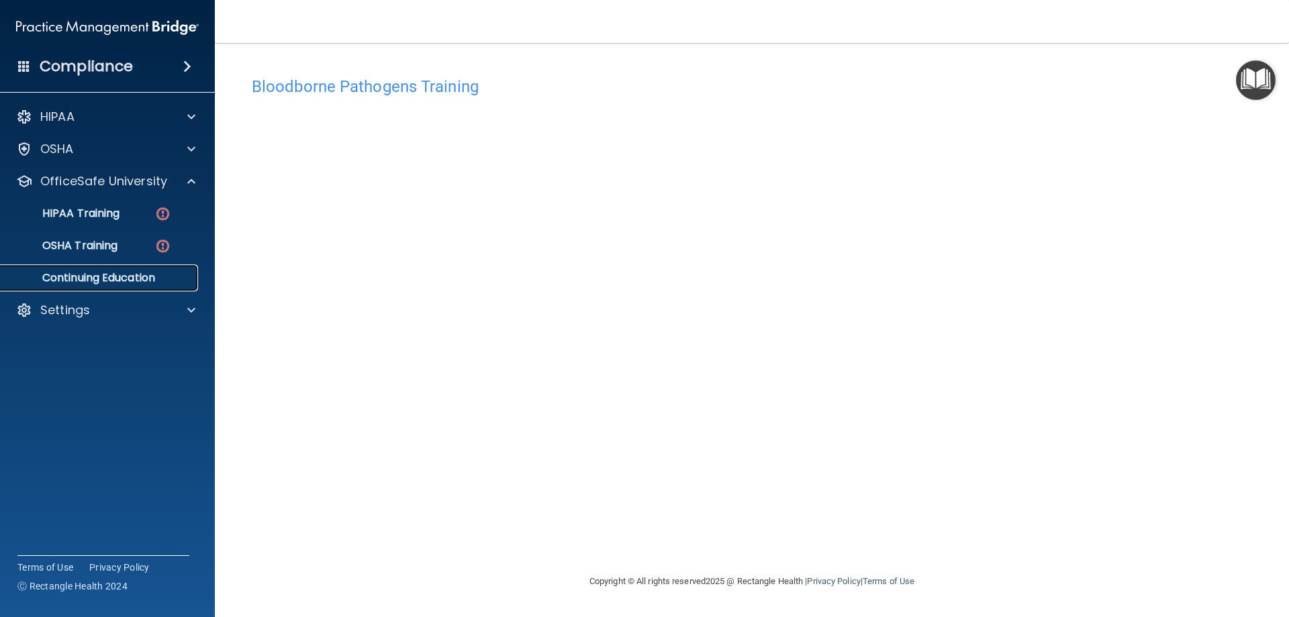
click at [140, 271] on p "Continuing Education" at bounding box center [100, 277] width 183 height 13
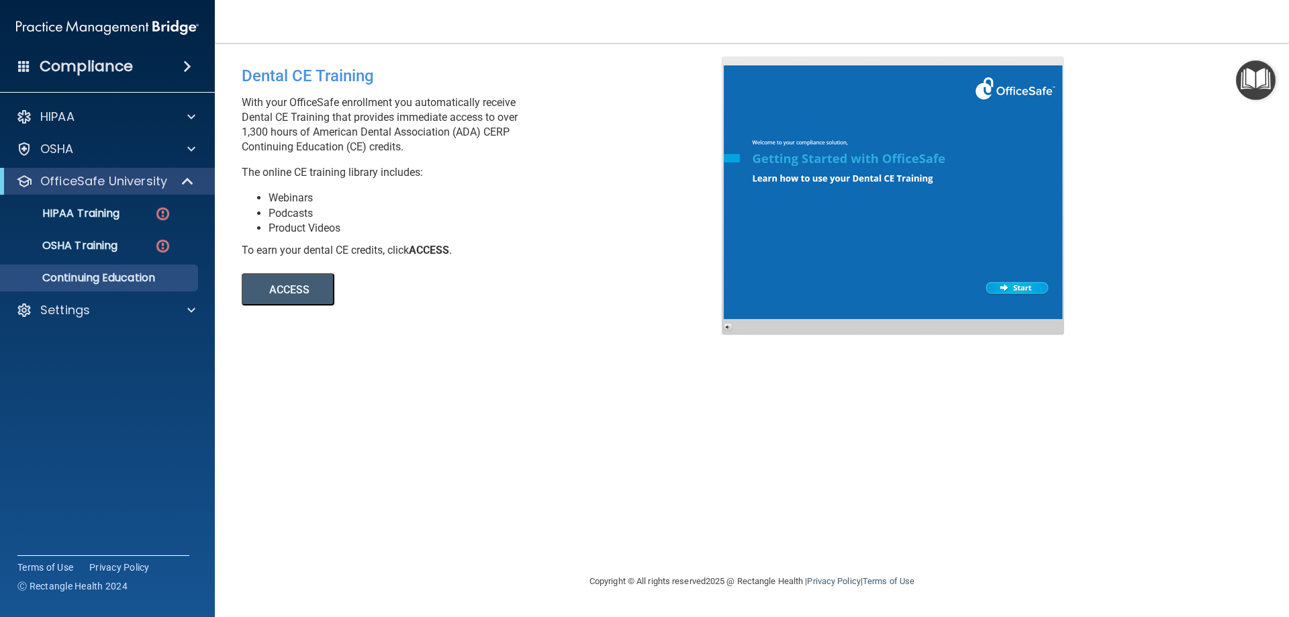
click at [307, 279] on button "ACCESS" at bounding box center [288, 289] width 93 height 32
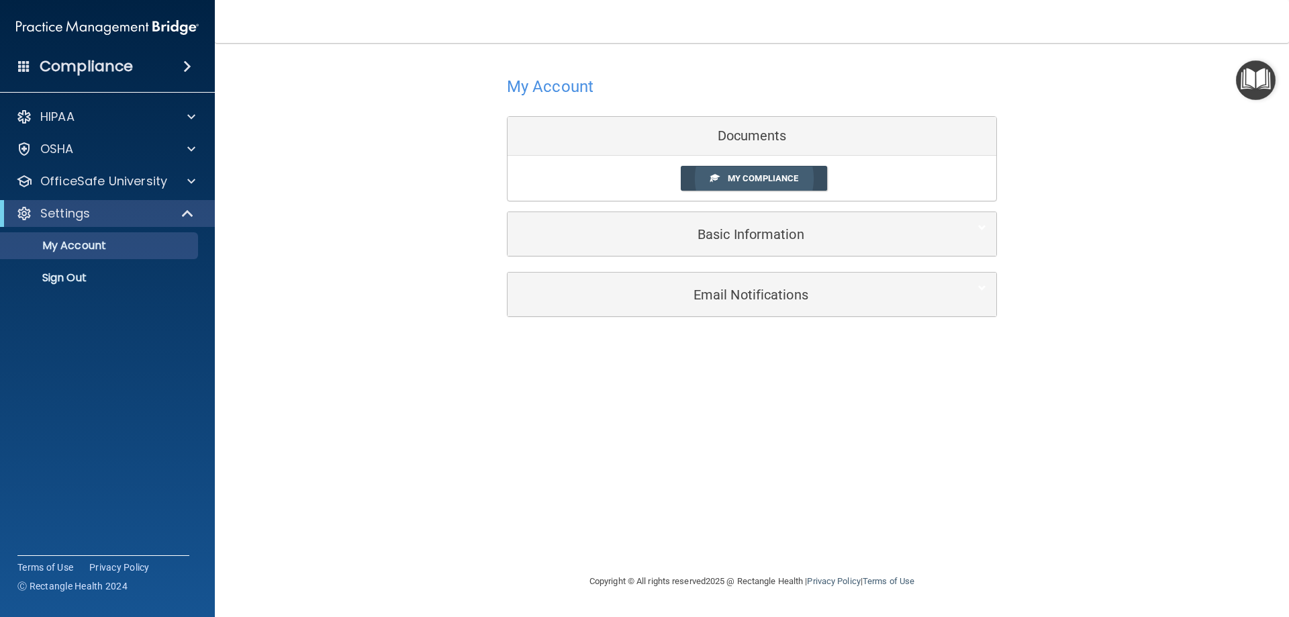
click at [750, 181] on span "My Compliance" at bounding box center [763, 178] width 70 height 10
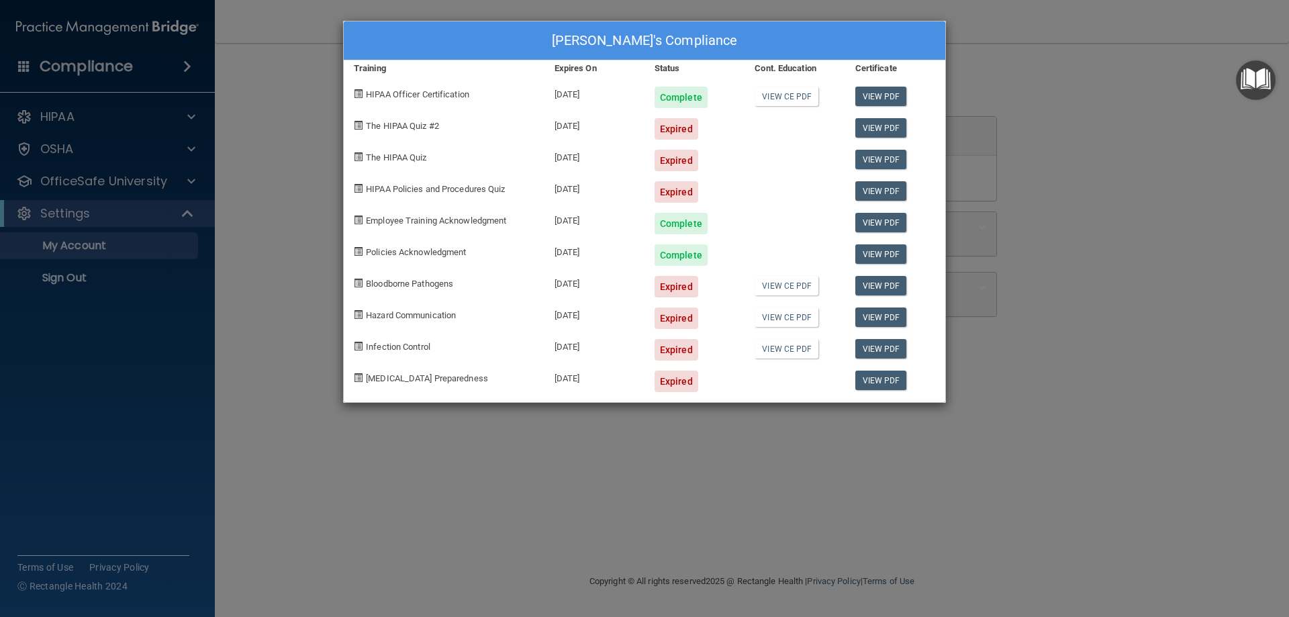
click at [671, 129] on div "Expired" at bounding box center [677, 128] width 44 height 21
click at [672, 163] on div "Expired" at bounding box center [677, 160] width 44 height 21
click at [1065, 94] on div "[PERSON_NAME]'s Compliance Training Expires On Status Cont. Education Certifica…" at bounding box center [644, 308] width 1289 height 617
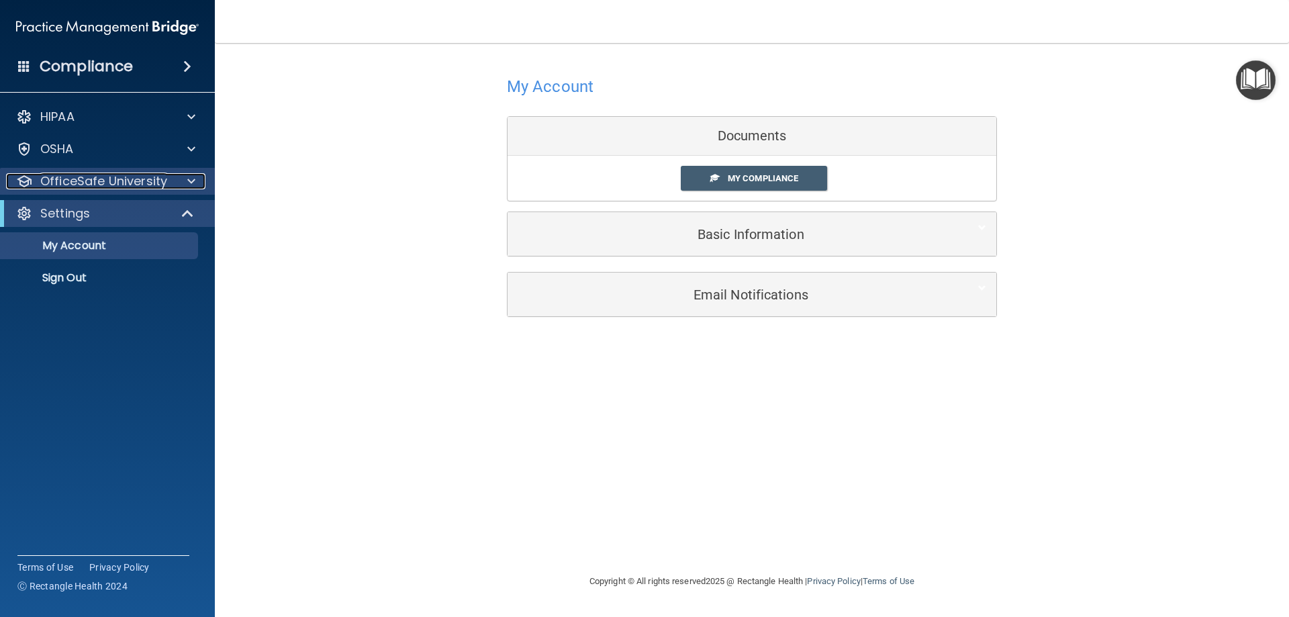
click at [139, 185] on p "OfficeSafe University" at bounding box center [103, 181] width 127 height 16
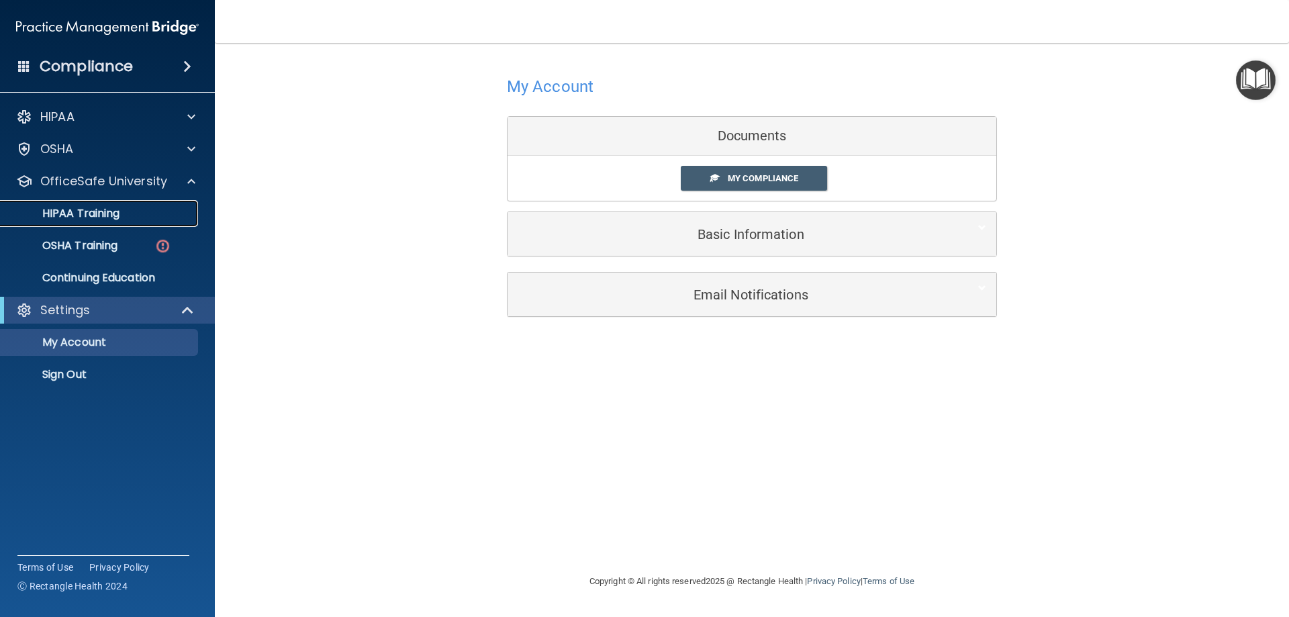
click at [123, 213] on div "HIPAA Training" at bounding box center [100, 213] width 183 height 13
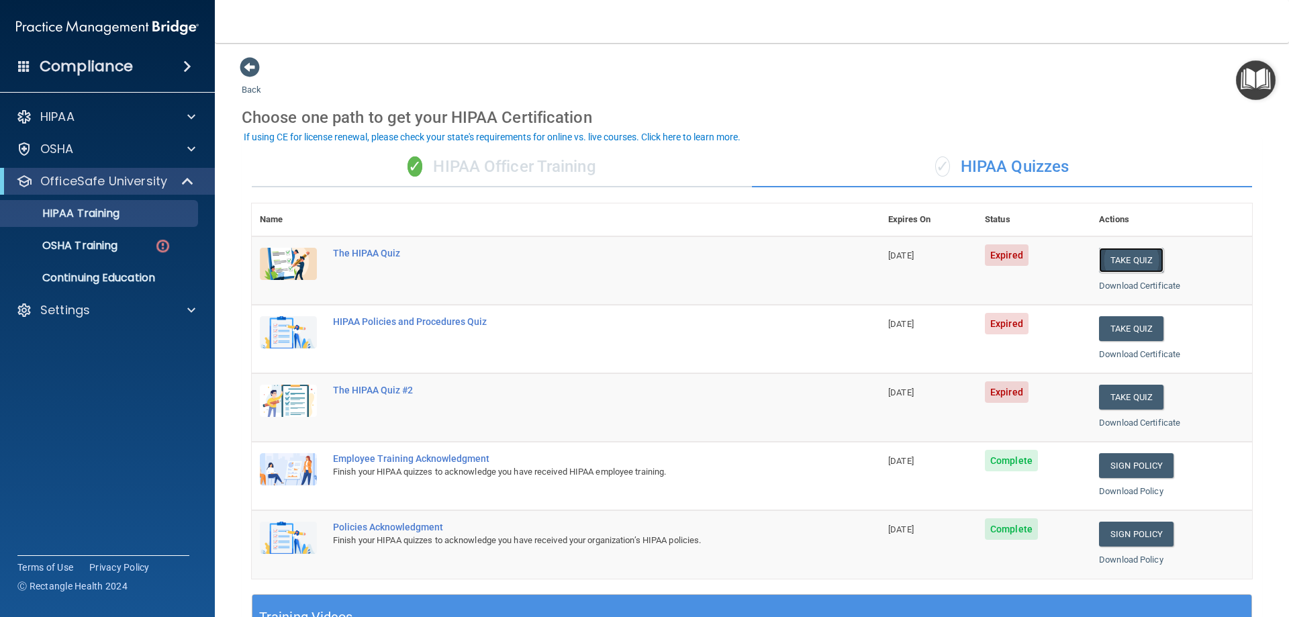
click at [1099, 258] on button "Take Quiz" at bounding box center [1131, 260] width 64 height 25
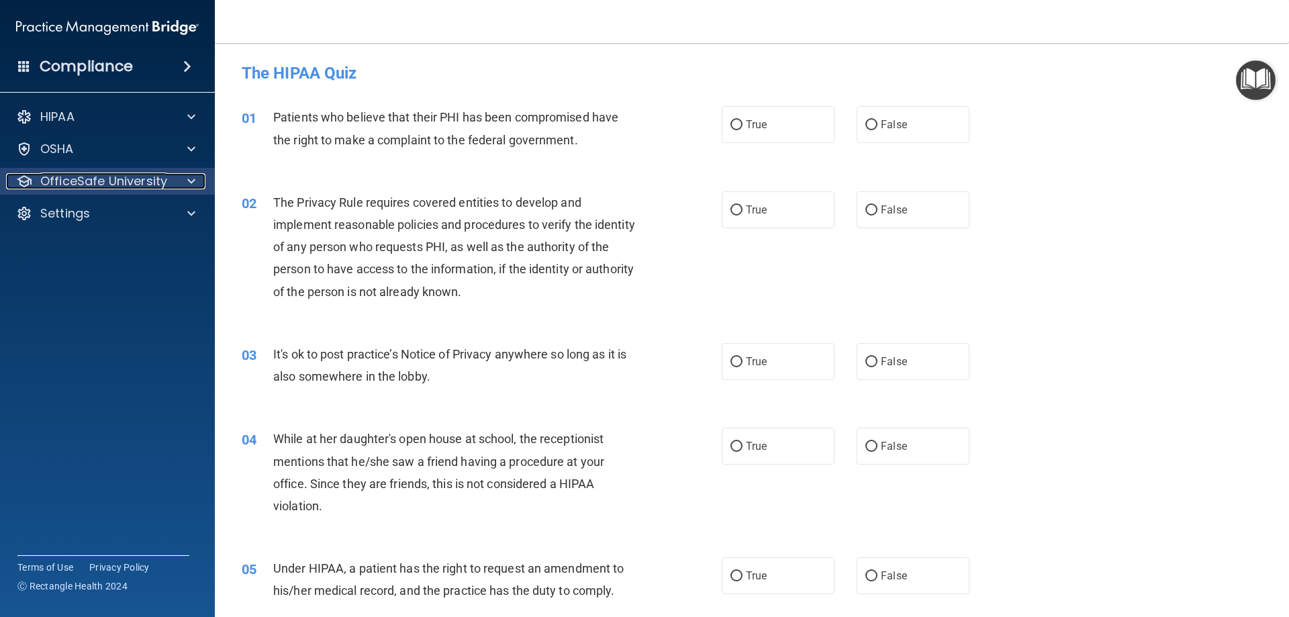
click at [112, 179] on p "OfficeSafe University" at bounding box center [103, 181] width 127 height 16
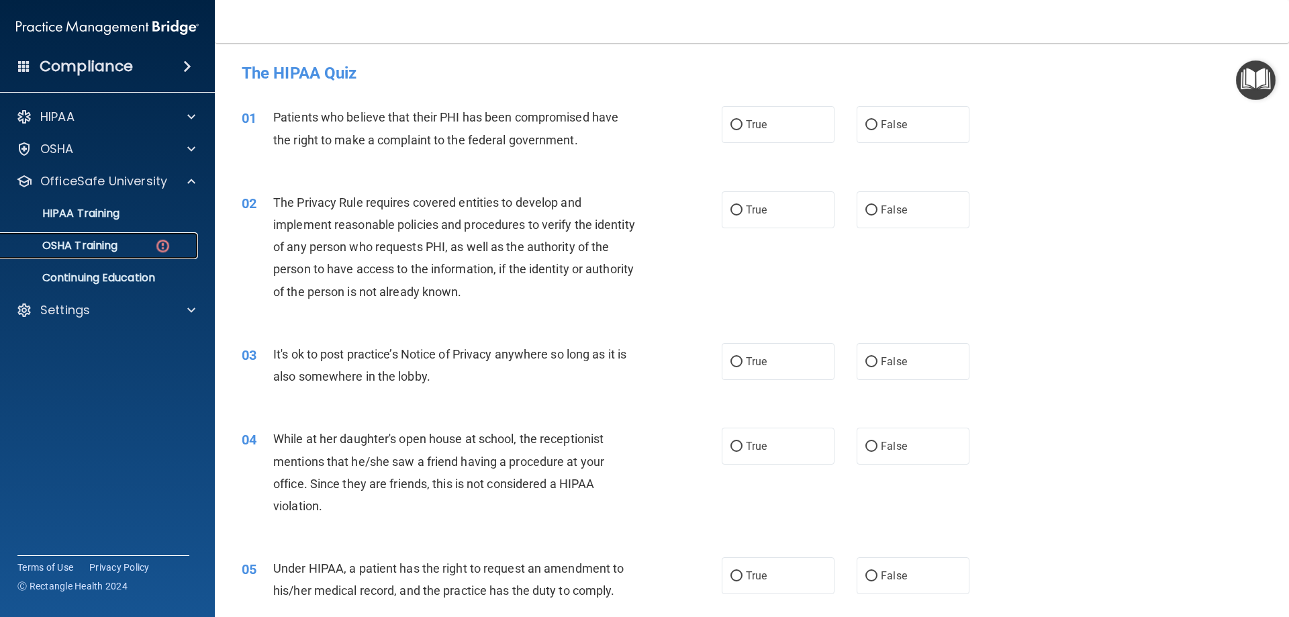
click at [97, 240] on p "OSHA Training" at bounding box center [63, 245] width 109 height 13
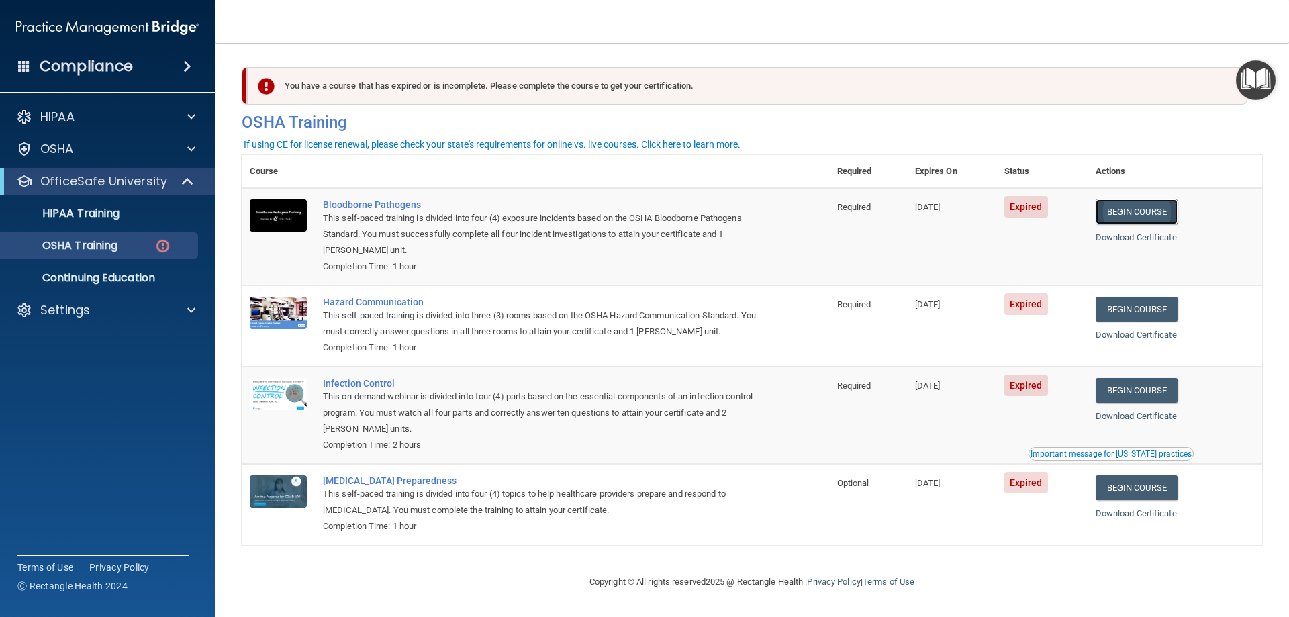
click at [1126, 208] on link "Begin Course" at bounding box center [1137, 211] width 82 height 25
